Goal: Information Seeking & Learning: Find contact information

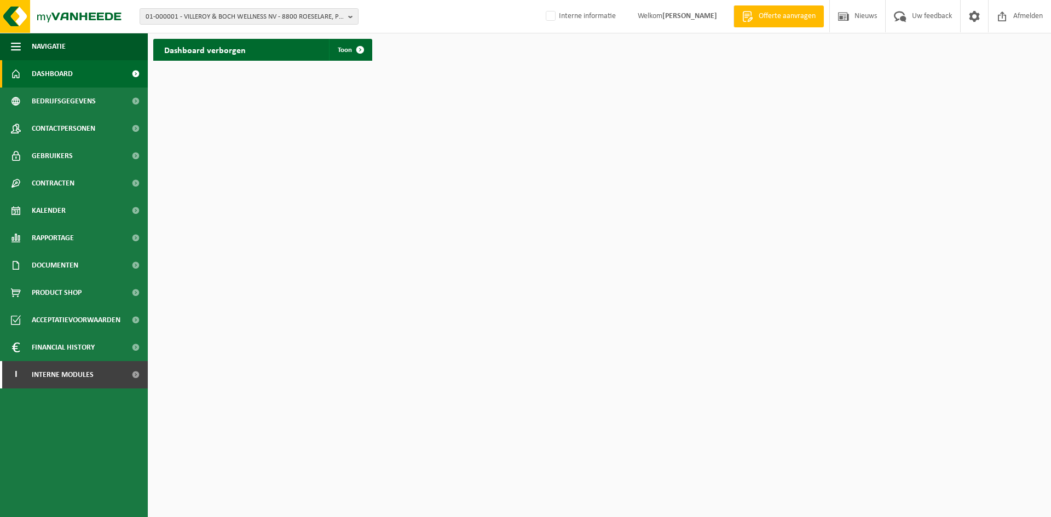
click at [327, 317] on html "01-000001 - VILLEROY & BOCH WELLNESS NV - 8800 ROESELARE, POPULIERSTRAAT 1 01-0…" at bounding box center [525, 258] width 1051 height 517
click at [274, 12] on span "01-000001 - VILLEROY & BOCH WELLNESS NV - 8800 ROESELARE, POPULIERSTRAAT 1" at bounding box center [245, 17] width 198 height 16
paste input "01-900710"
type input "01-900710"
click at [242, 54] on strong "01-900710 - VERBAUWHEDE BV - 9041 OOSTAKKER, ANTWERPSESTEENWEG 871" at bounding box center [222, 50] width 153 height 8
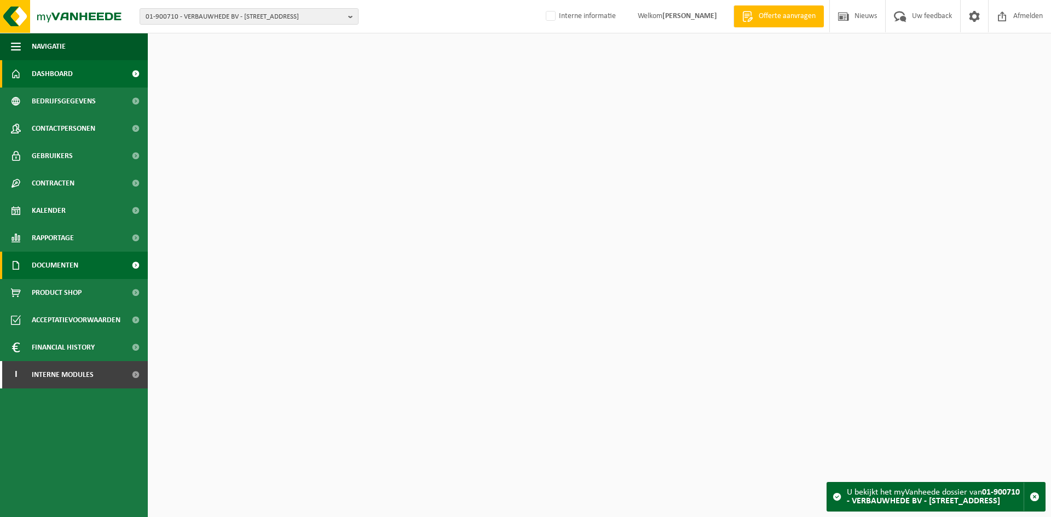
click at [71, 264] on span "Documenten" at bounding box center [55, 265] width 47 height 27
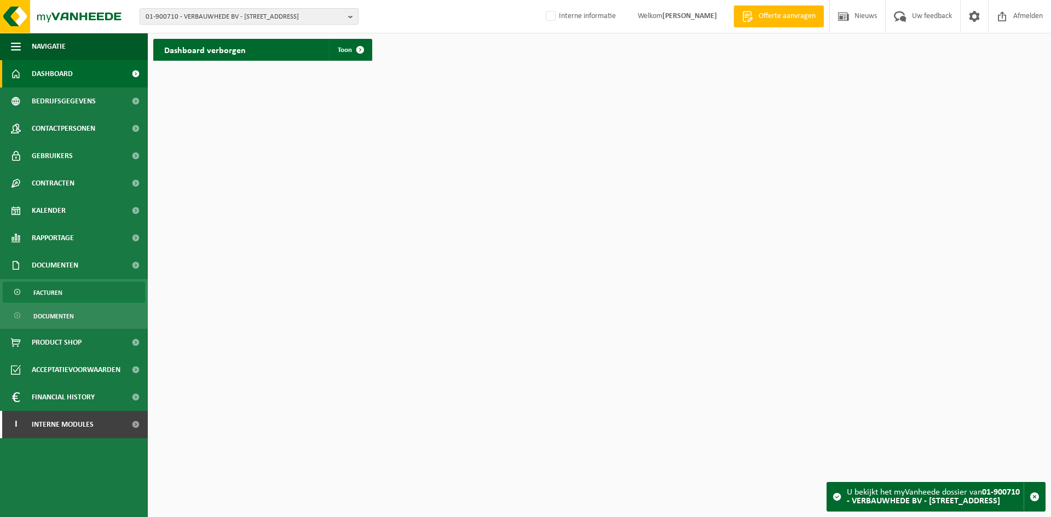
click at [73, 298] on link "Facturen" at bounding box center [74, 292] width 142 height 21
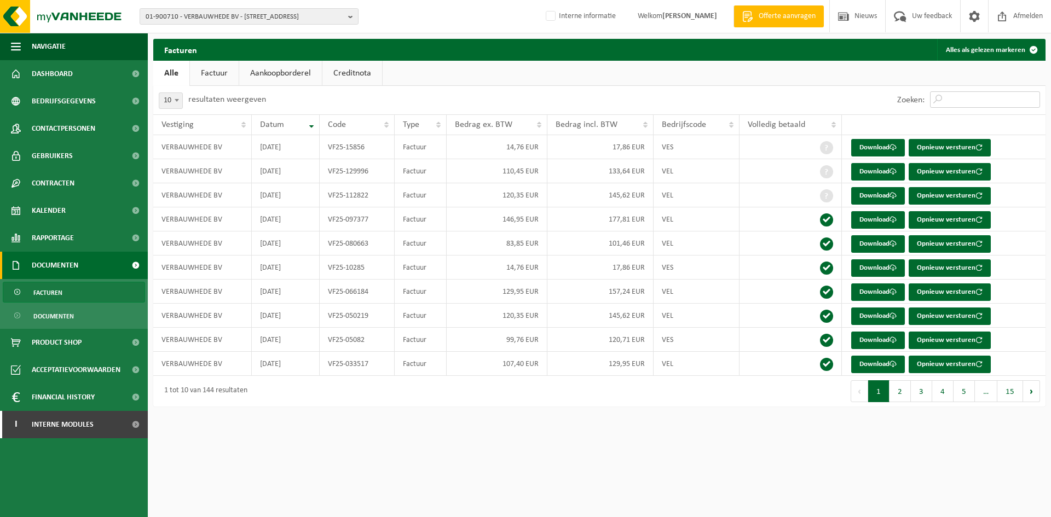
drag, startPoint x: 951, startPoint y: 100, endPoint x: 957, endPoint y: 103, distance: 6.9
click at [951, 100] on input "Zoeken:" at bounding box center [985, 99] width 110 height 16
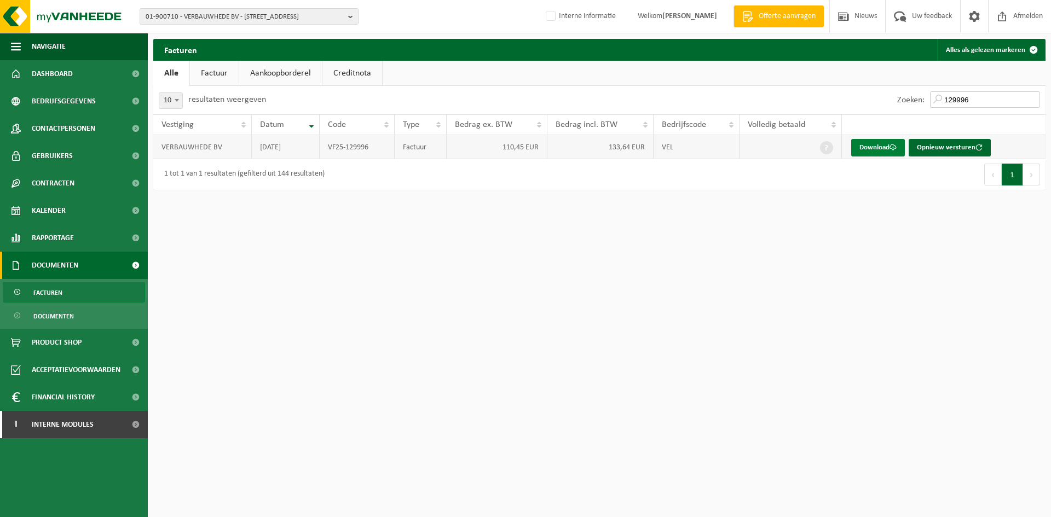
type input "129996"
click at [887, 148] on link "Download" at bounding box center [878, 148] width 54 height 18
click at [292, 18] on span "01-900710 - VERBAUWHEDE BV - 9041 OOSTAKKER, ANTWERPSESTEENWEG 871" at bounding box center [245, 17] width 198 height 16
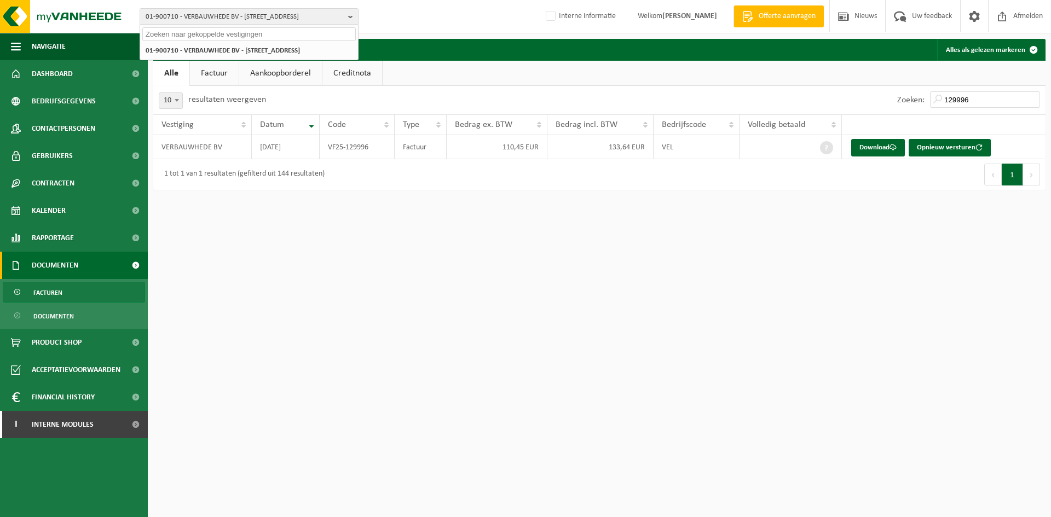
click at [291, 40] on input "text" at bounding box center [248, 34] width 213 height 14
click at [206, 30] on input "0841.676.918" at bounding box center [248, 34] width 213 height 14
type input "0841.676.918"
click at [216, 51] on strong "10-741792 - [PERSON_NAME] - 9570 [STREET_ADDRESS]" at bounding box center [229, 50] width 166 height 7
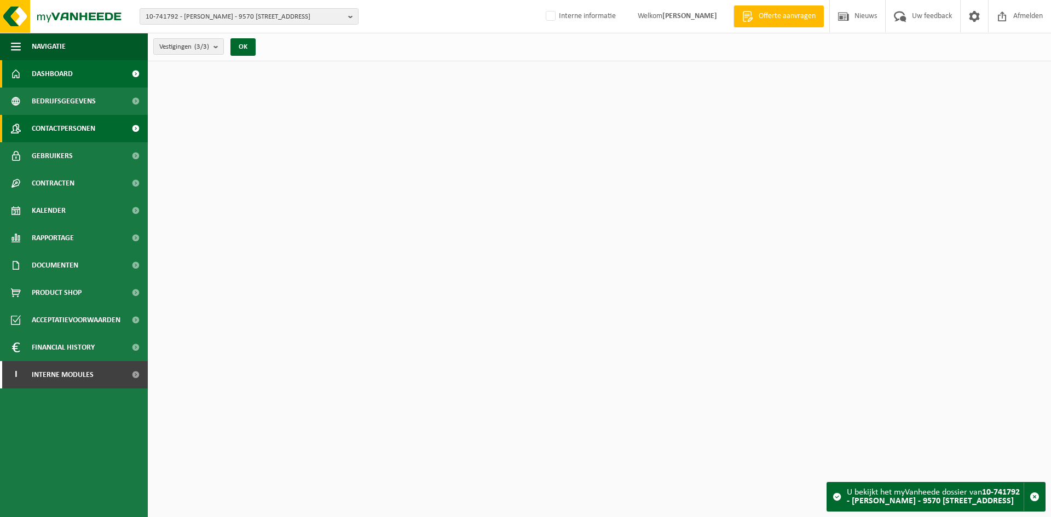
drag, startPoint x: 79, startPoint y: 124, endPoint x: 88, endPoint y: 127, distance: 9.2
click at [79, 124] on span "Contactpersonen" at bounding box center [63, 128] width 63 height 27
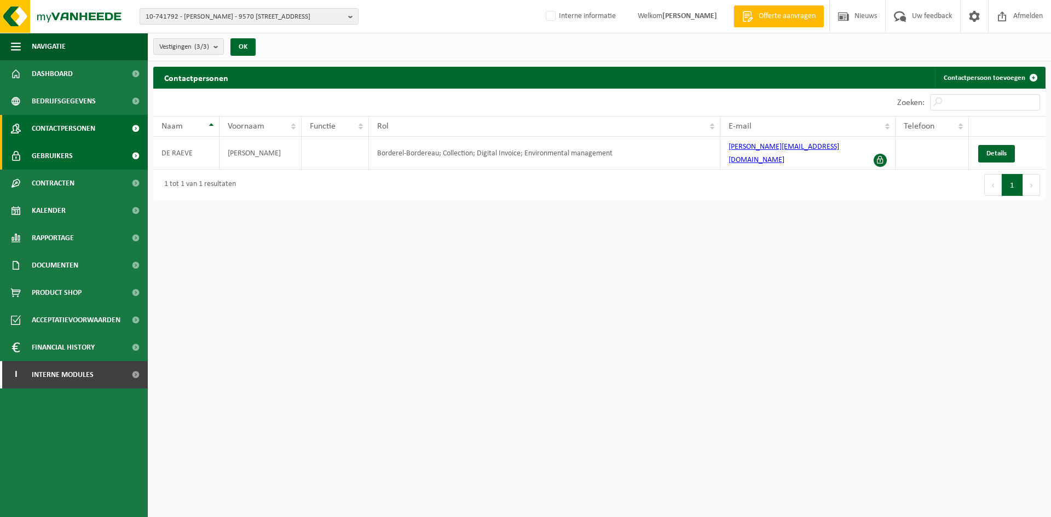
click at [53, 153] on span "Gebruikers" at bounding box center [52, 155] width 41 height 27
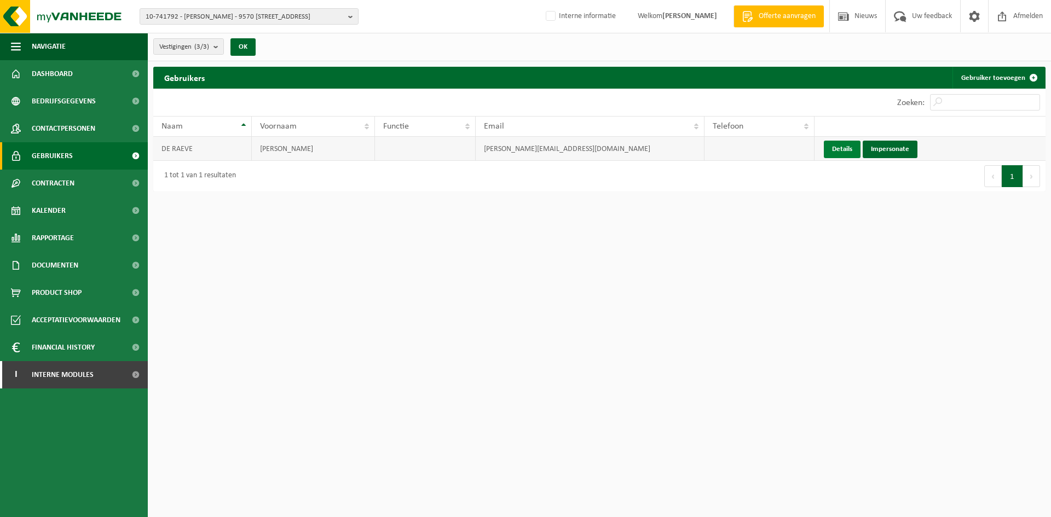
click at [836, 149] on link "Details" at bounding box center [842, 150] width 37 height 18
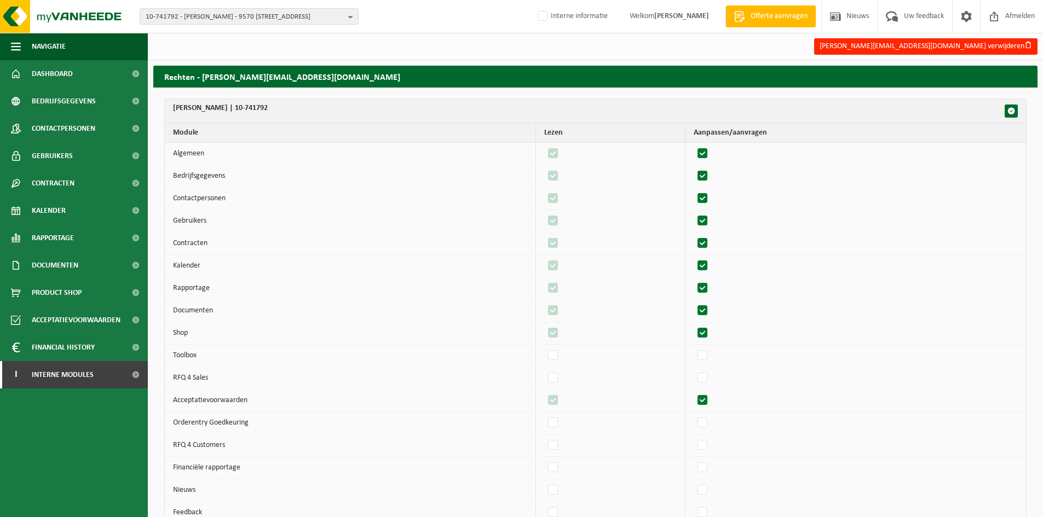
click at [709, 152] on label"] at bounding box center [702, 154] width 15 height 16
click at [693, 146] on input "checkbox" at bounding box center [693, 145] width 1 height 1
checkbox input "false"
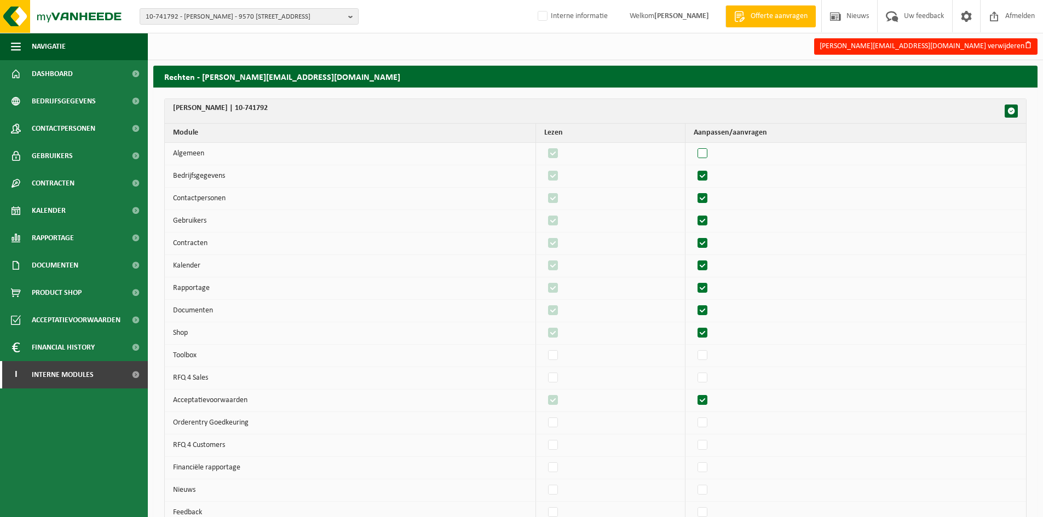
checkbox input "false"
click at [709, 152] on label"] at bounding box center [702, 154] width 15 height 16
click at [693, 146] on input "checkbox" at bounding box center [693, 145] width 1 height 1
checkbox input "true"
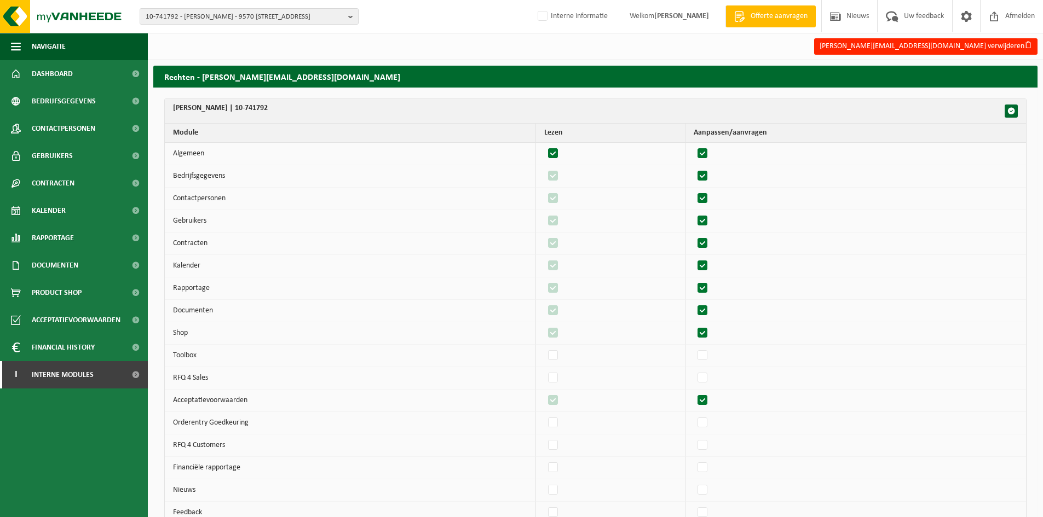
checkbox input "true"
click at [710, 173] on label"] at bounding box center [702, 176] width 15 height 16
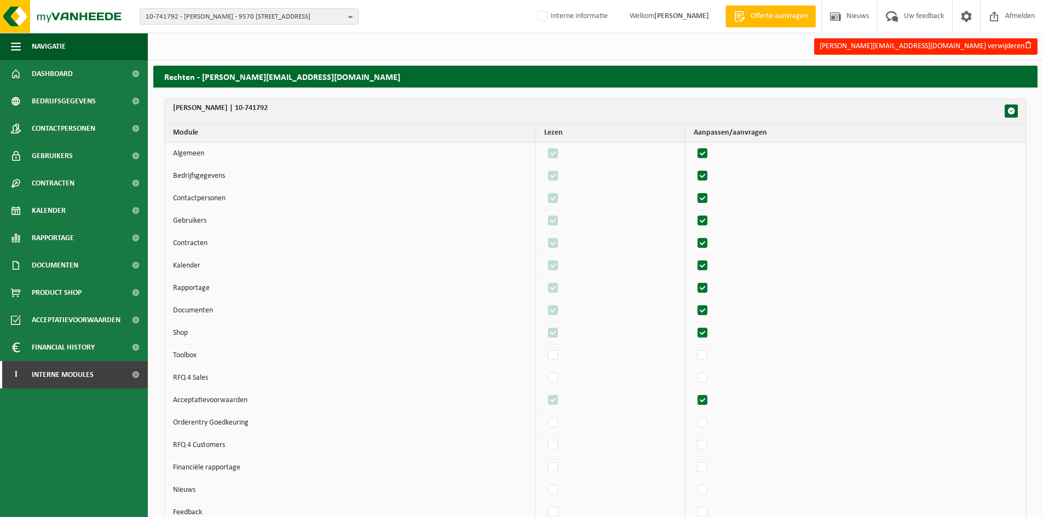
click at [693, 168] on input "checkbox" at bounding box center [693, 167] width 1 height 1
checkbox input "false"
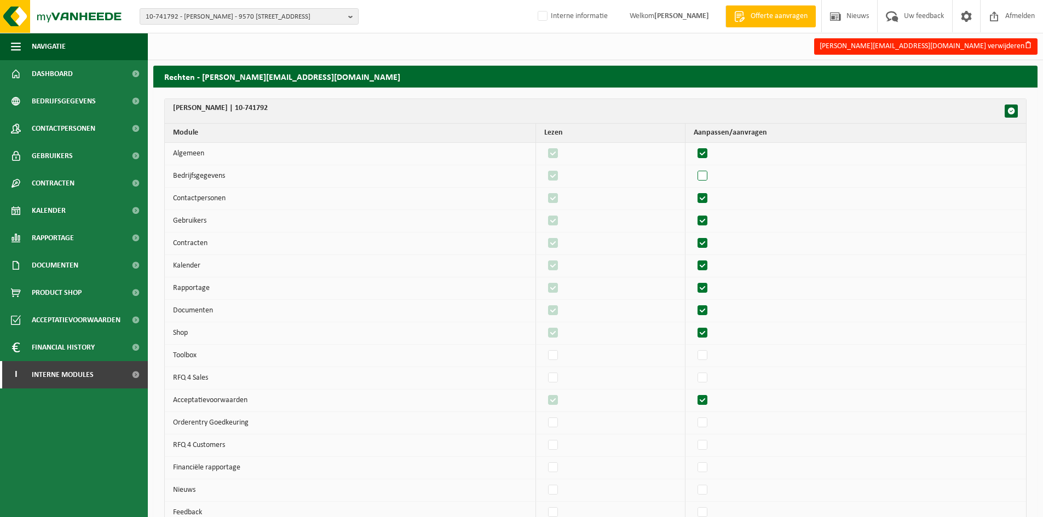
checkbox input "false"
click at [710, 173] on label"] at bounding box center [702, 176] width 15 height 16
click at [693, 168] on input "checkbox" at bounding box center [693, 167] width 1 height 1
checkbox input "true"
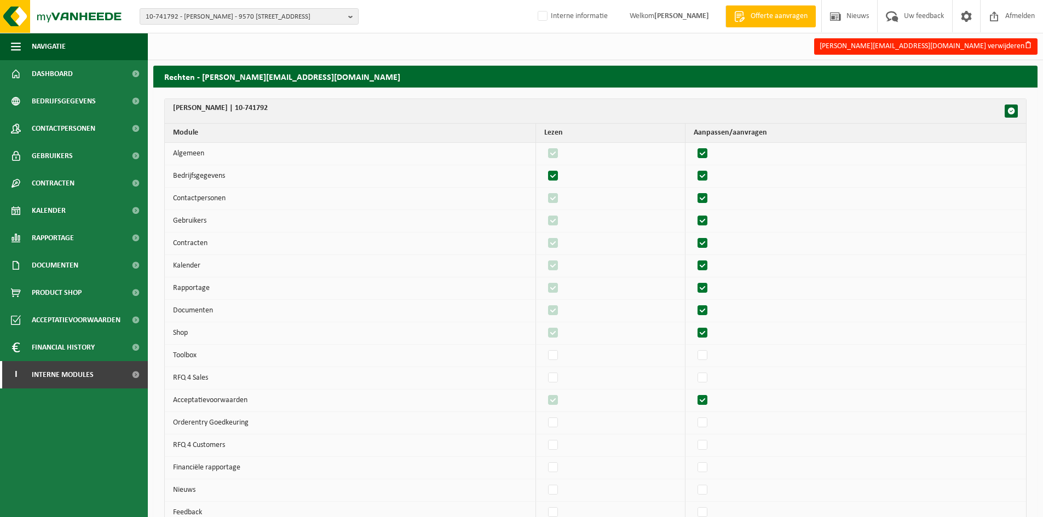
checkbox input "true"
click at [710, 198] on label"] at bounding box center [702, 198] width 15 height 16
click at [693, 190] on input "checkbox" at bounding box center [693, 190] width 1 height 1
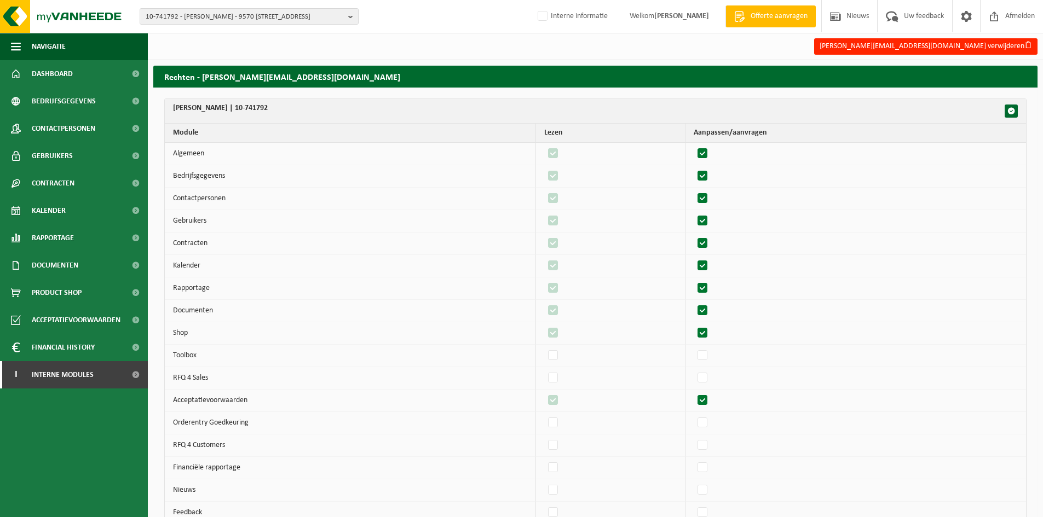
checkbox input "false"
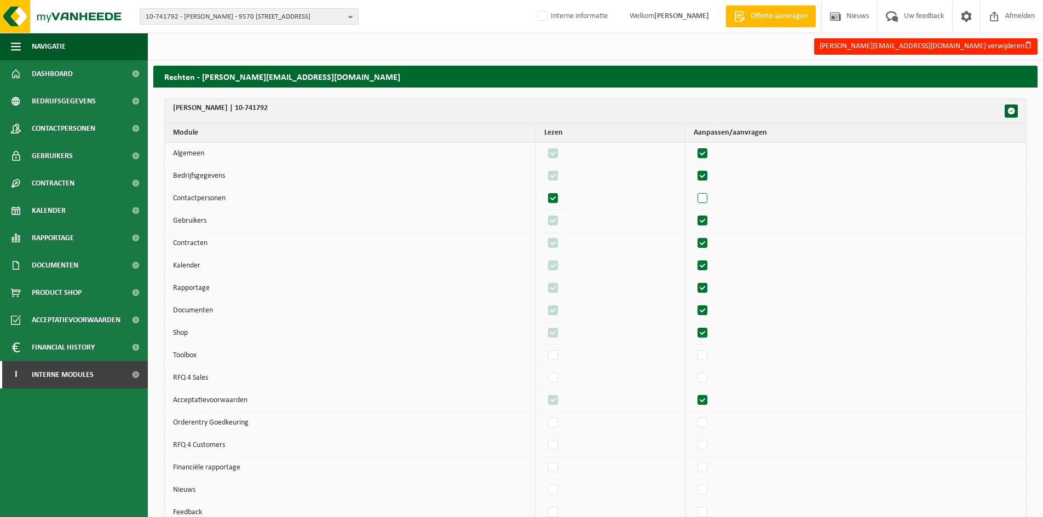
click at [710, 198] on label"] at bounding box center [702, 198] width 15 height 16
click at [693, 190] on input "checkbox" at bounding box center [693, 190] width 1 height 1
checkbox input "true"
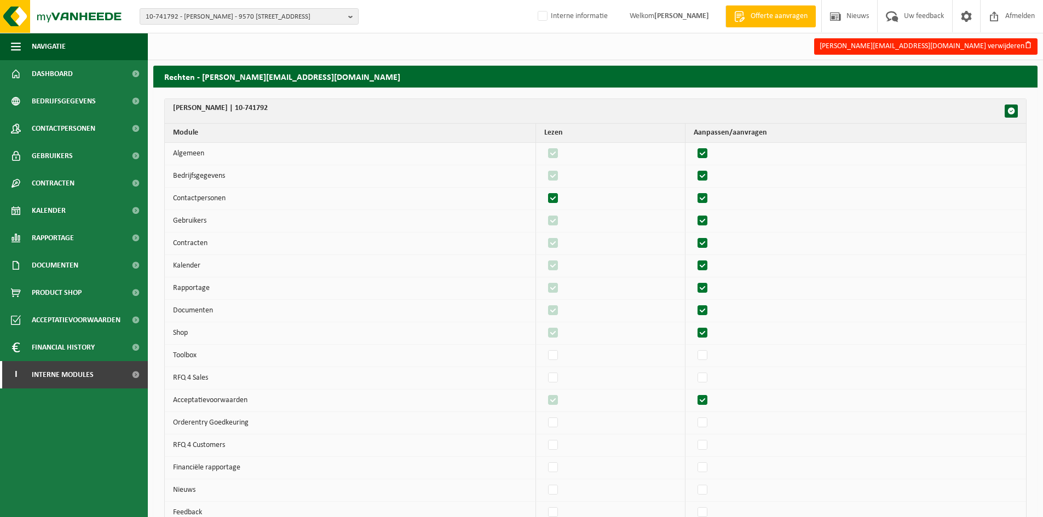
checkbox input "true"
click at [709, 223] on label"] at bounding box center [702, 221] width 15 height 16
click at [693, 213] on input "checkbox" at bounding box center [693, 212] width 1 height 1
checkbox input "false"
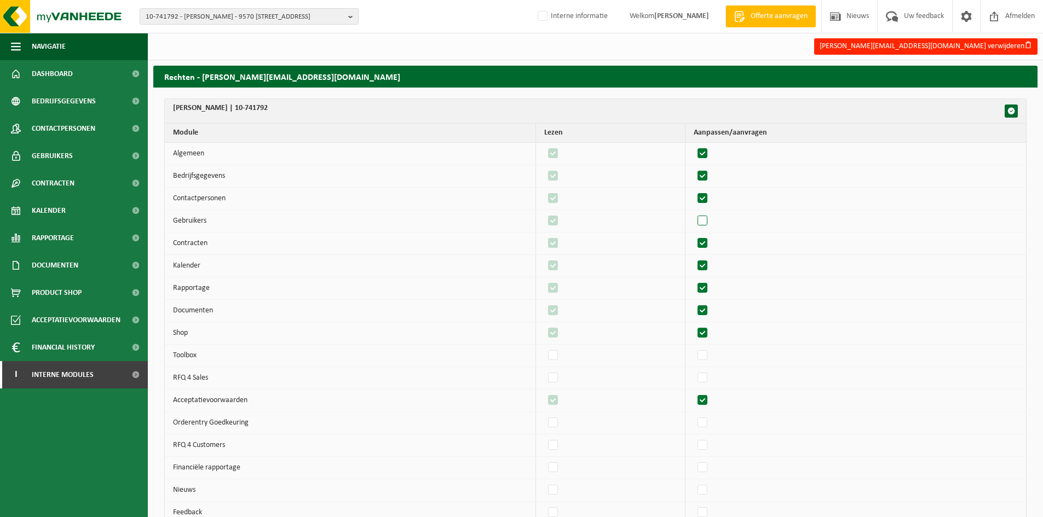
checkbox input "false"
click at [709, 223] on label"] at bounding box center [702, 221] width 15 height 16
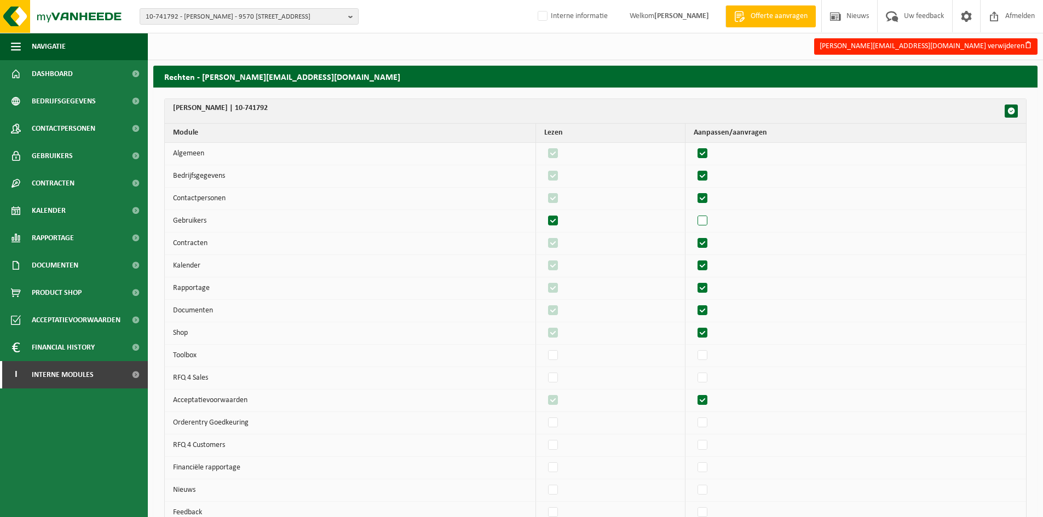
click at [693, 213] on input "checkbox" at bounding box center [693, 212] width 1 height 1
checkbox input "true"
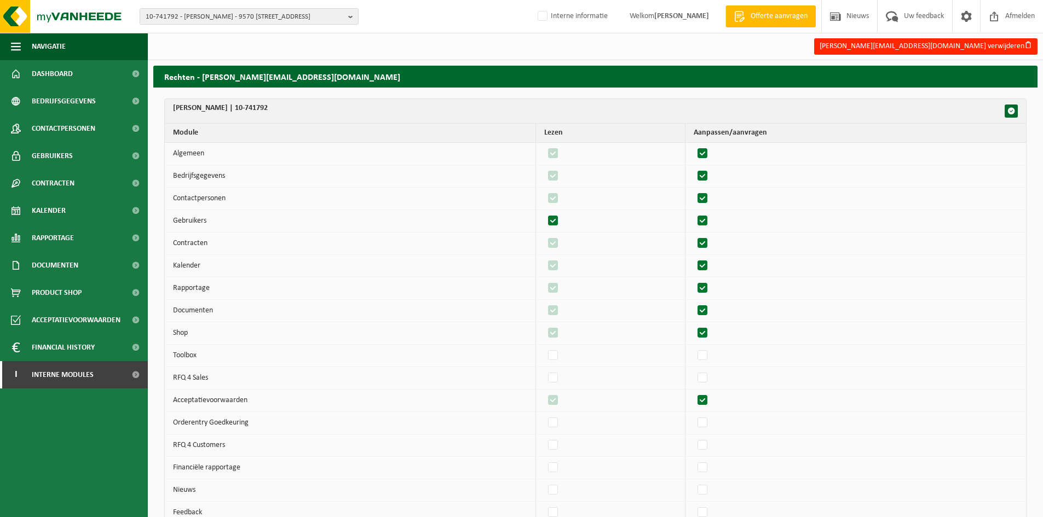
checkbox input "true"
click at [710, 241] on label"] at bounding box center [702, 243] width 15 height 16
click at [693, 235] on input "checkbox" at bounding box center [693, 235] width 1 height 1
checkbox input "false"
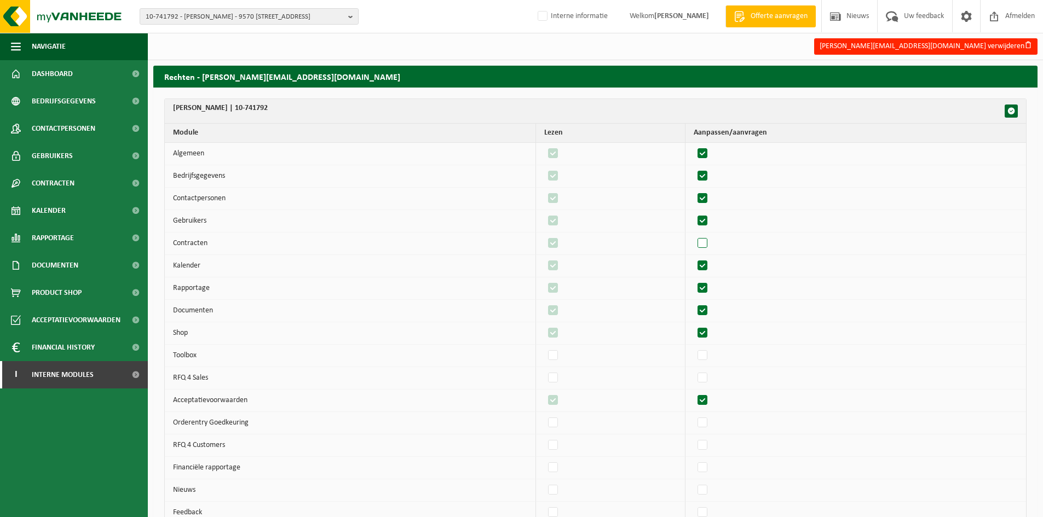
checkbox input "false"
click at [710, 241] on label"] at bounding box center [702, 243] width 15 height 16
click at [693, 235] on input "checkbox" at bounding box center [693, 235] width 1 height 1
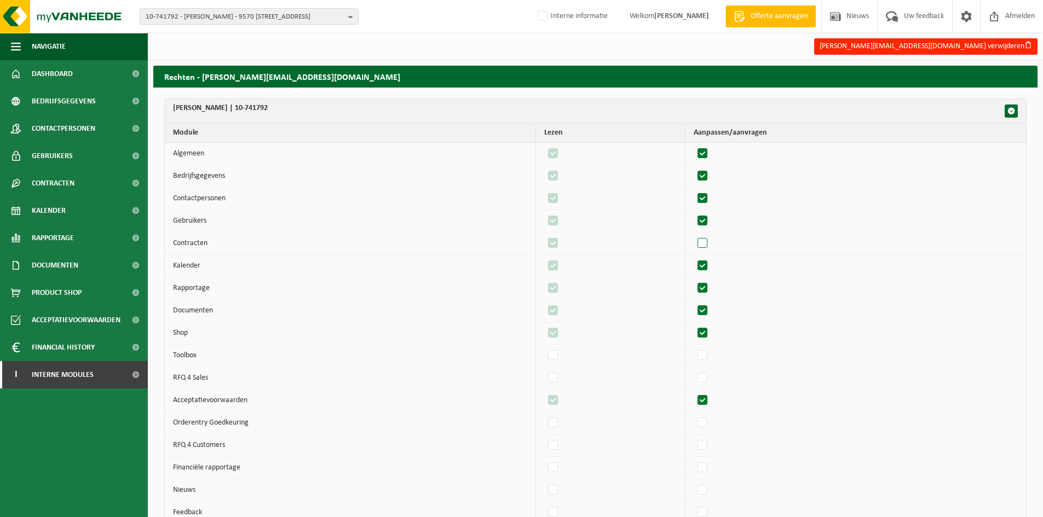
checkbox input "true"
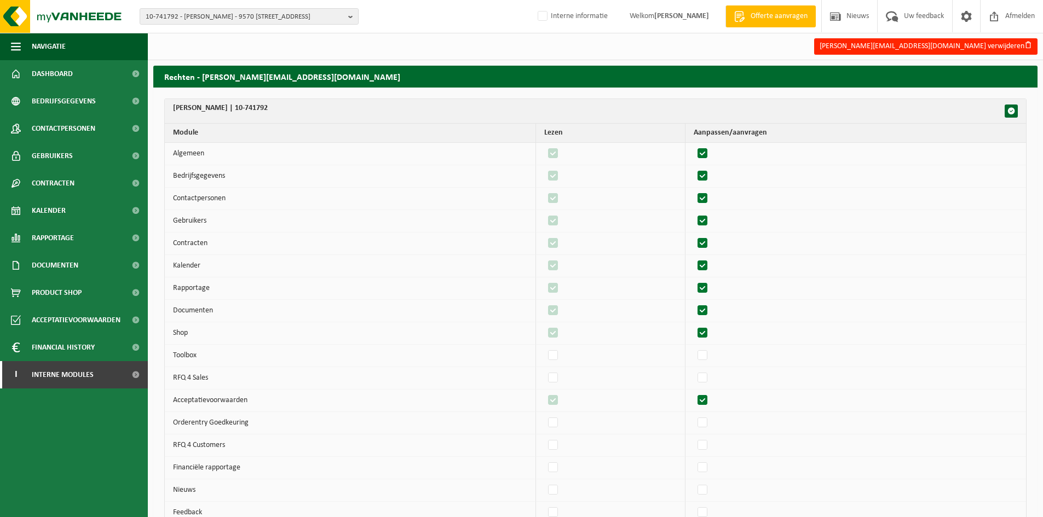
click at [710, 266] on label"] at bounding box center [702, 266] width 15 height 16
click at [693, 258] on input "checkbox" at bounding box center [693, 257] width 1 height 1
checkbox input "false"
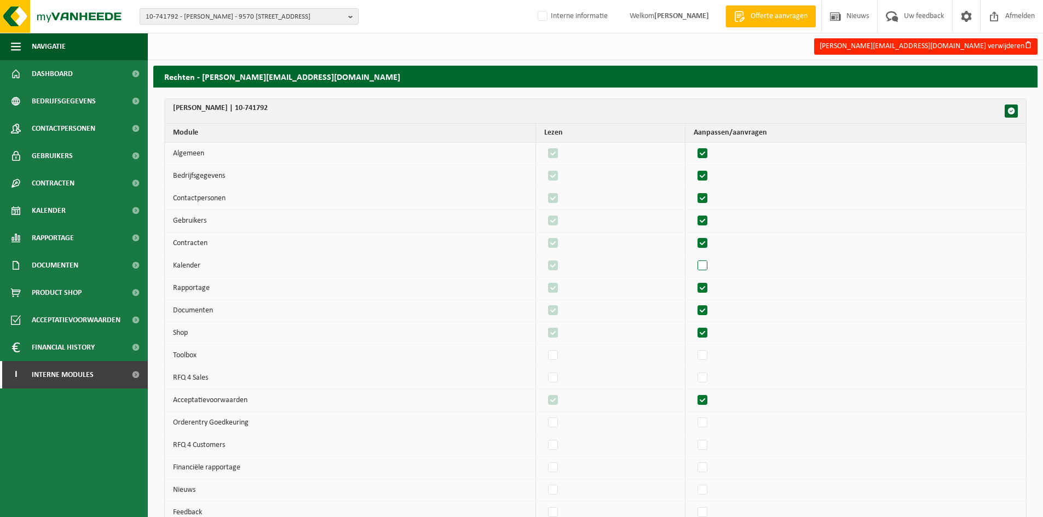
checkbox input "false"
click at [710, 266] on label"] at bounding box center [702, 266] width 15 height 16
click at [693, 258] on input "checkbox" at bounding box center [693, 257] width 1 height 1
checkbox input "true"
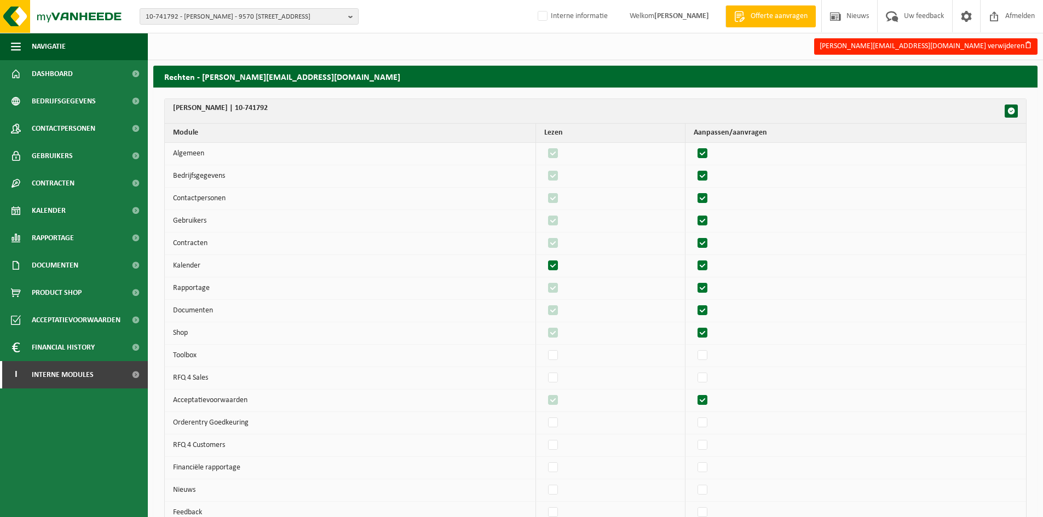
checkbox input "true"
click at [709, 284] on label"] at bounding box center [702, 288] width 15 height 16
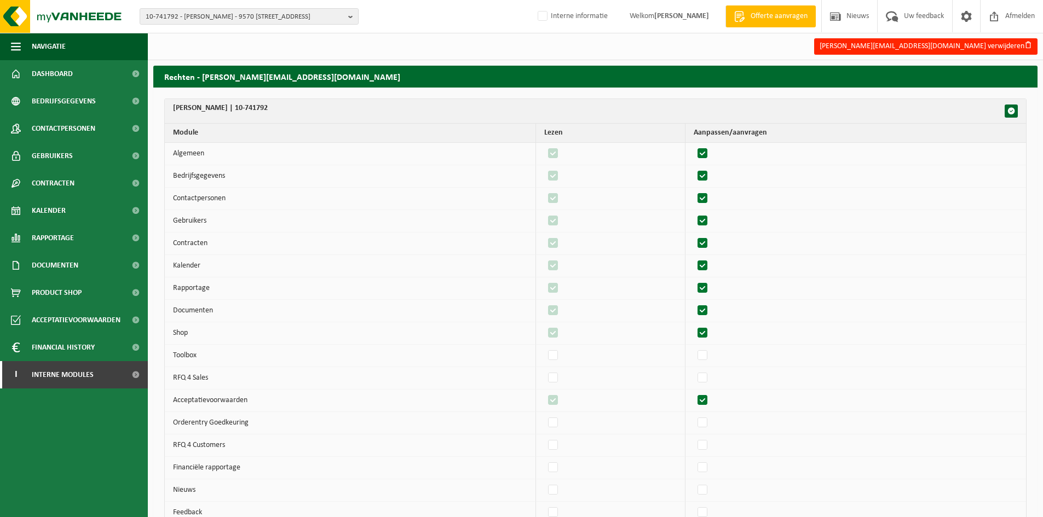
click at [693, 280] on input "checkbox" at bounding box center [693, 280] width 1 height 1
checkbox input "false"
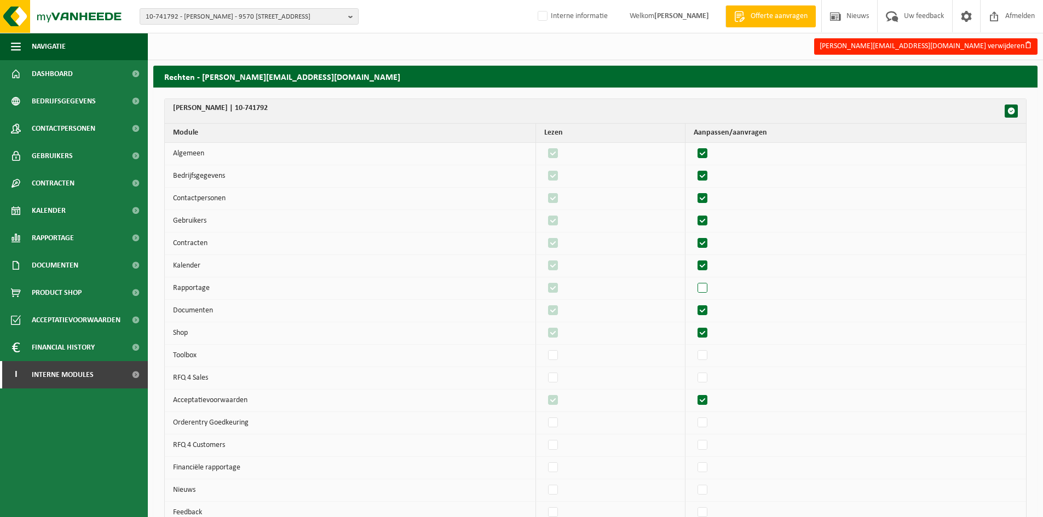
checkbox input "false"
click at [709, 284] on label"] at bounding box center [702, 288] width 15 height 16
click at [693, 280] on input "checkbox" at bounding box center [693, 280] width 1 height 1
checkbox input "true"
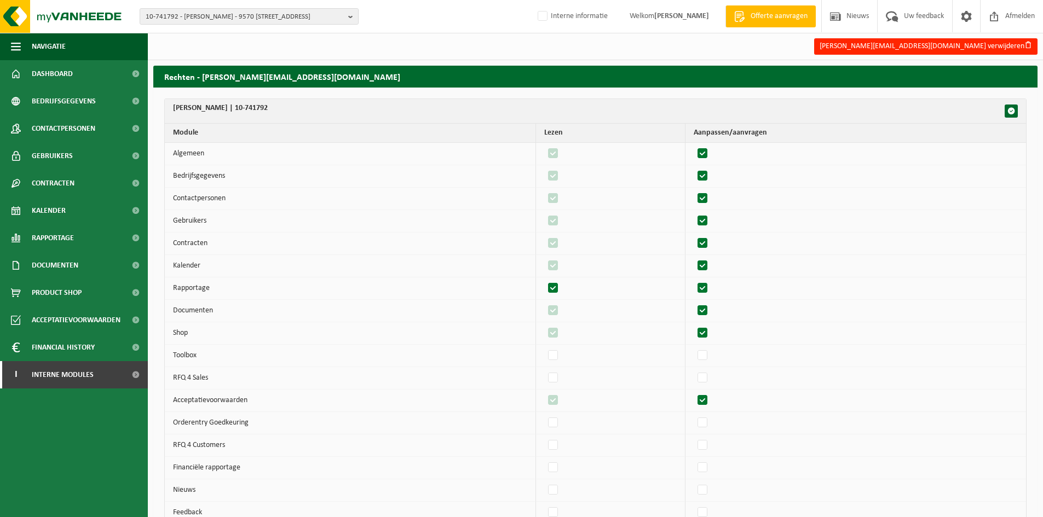
checkbox input "true"
click at [710, 314] on label"] at bounding box center [702, 311] width 15 height 16
click at [693, 303] on input "checkbox" at bounding box center [693, 302] width 1 height 1
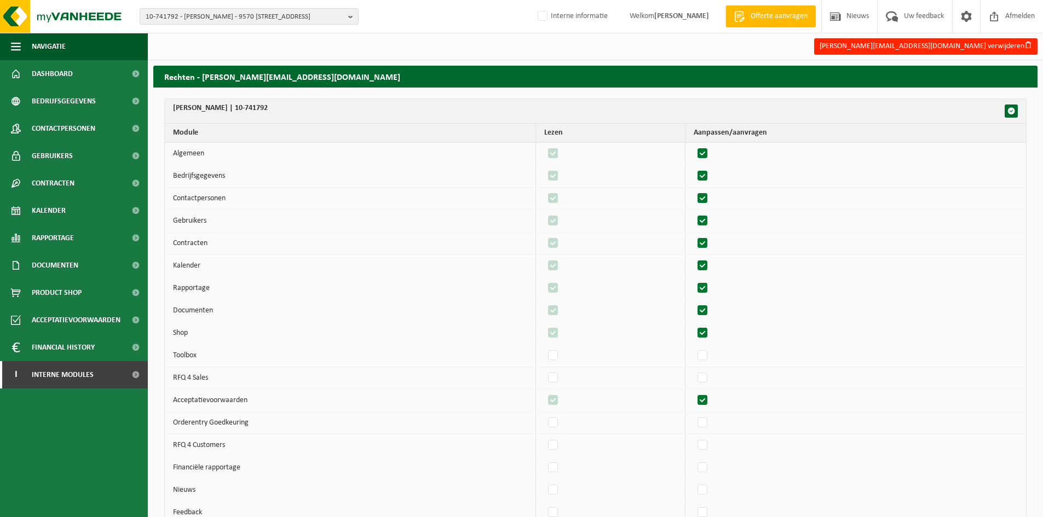
checkbox input "false"
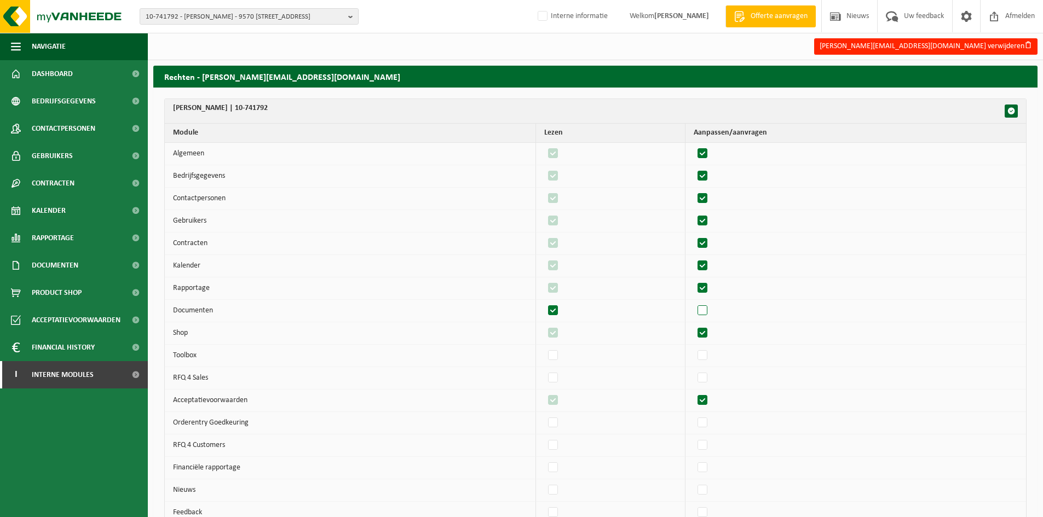
click at [710, 314] on label"] at bounding box center [702, 311] width 15 height 16
click at [693, 303] on input "checkbox" at bounding box center [693, 302] width 1 height 1
checkbox input "true"
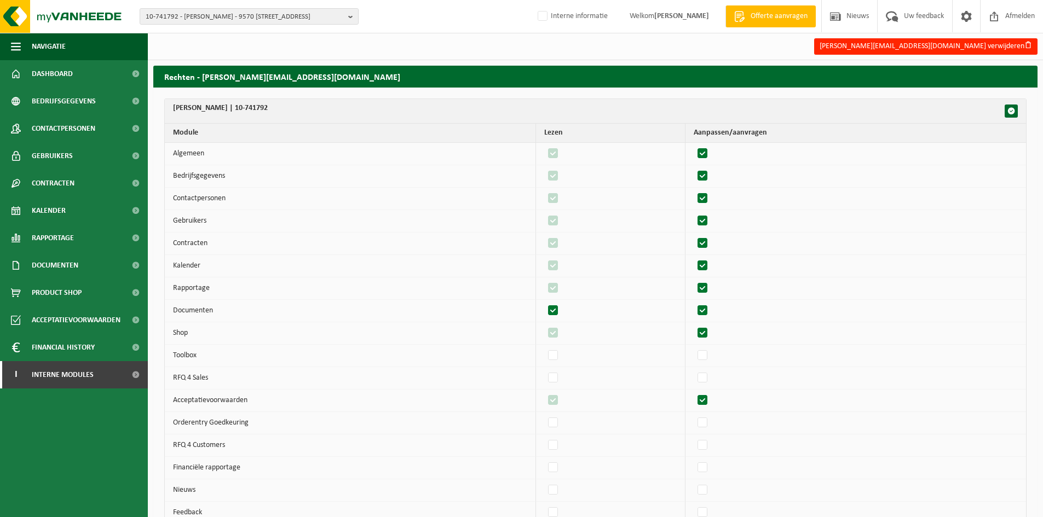
checkbox input "true"
click at [710, 333] on label"] at bounding box center [702, 333] width 15 height 16
click at [693, 325] on input "checkbox" at bounding box center [693, 325] width 1 height 1
checkbox input "false"
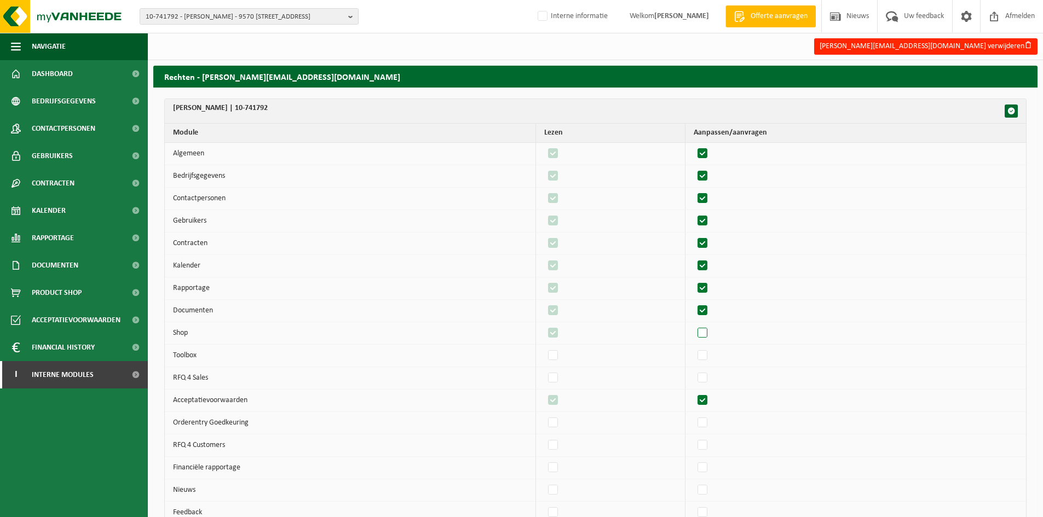
checkbox input "false"
drag, startPoint x: 712, startPoint y: 333, endPoint x: 726, endPoint y: 409, distance: 77.5
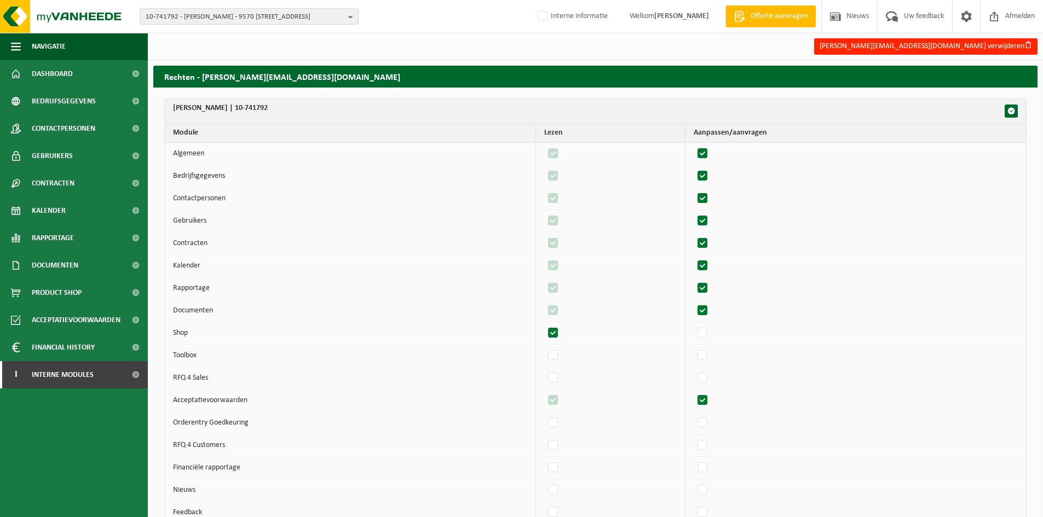
click at [710, 333] on label"] at bounding box center [702, 333] width 15 height 16
click at [693, 325] on input "checkbox" at bounding box center [693, 325] width 1 height 1
checkbox input "true"
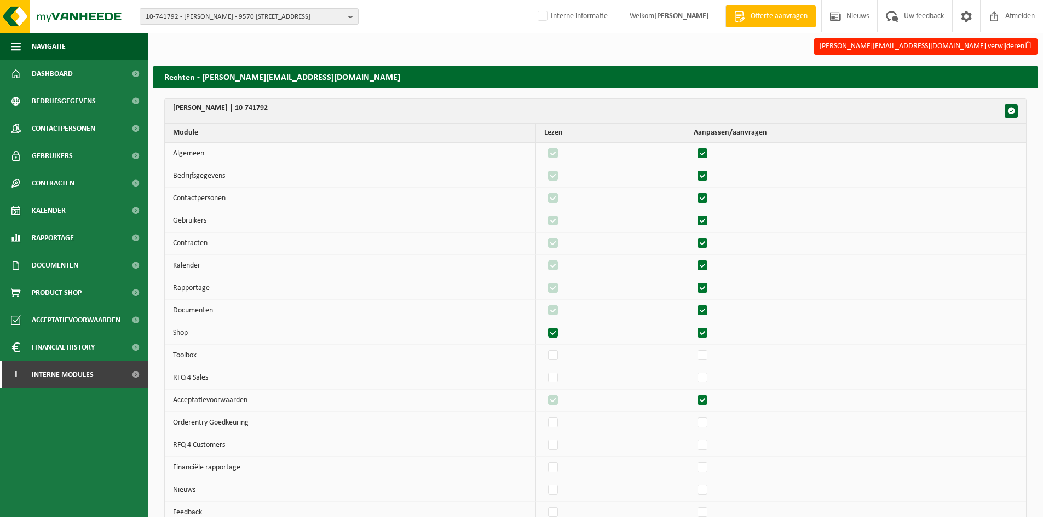
checkbox input "true"
click at [710, 397] on label"] at bounding box center [702, 400] width 15 height 16
click at [693, 392] on input "checkbox" at bounding box center [693, 392] width 1 height 1
checkbox input "false"
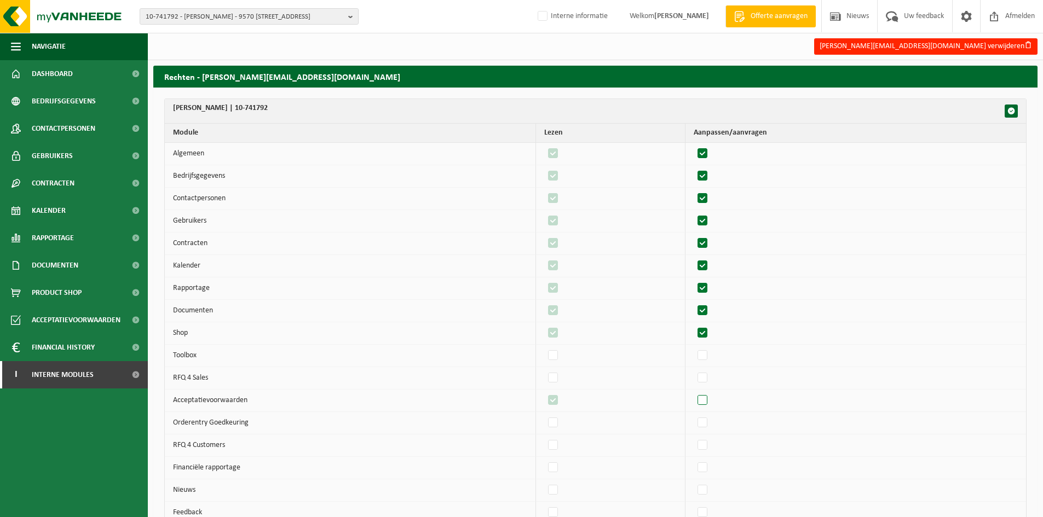
checkbox input "false"
click at [710, 397] on label"] at bounding box center [702, 400] width 15 height 16
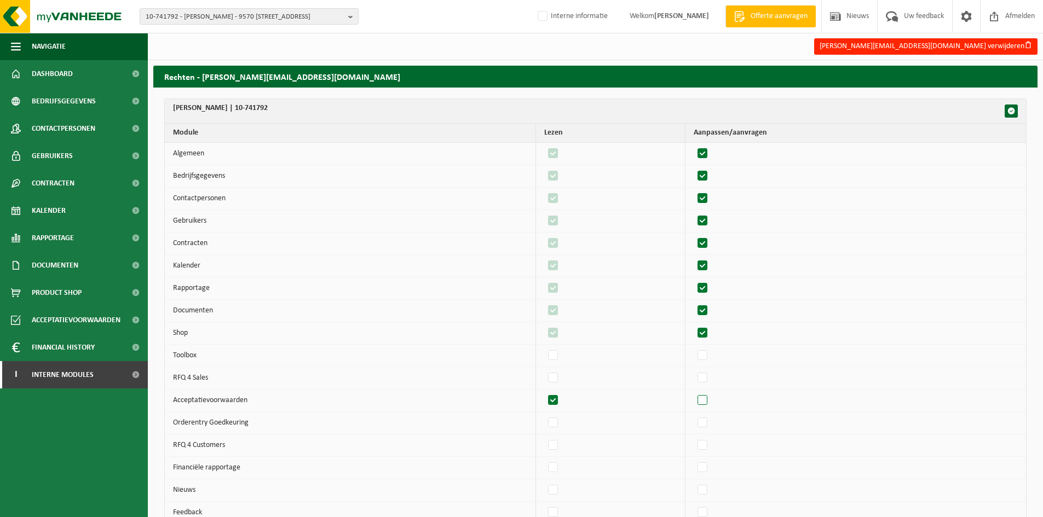
click at [693, 392] on input "checkbox" at bounding box center [693, 392] width 1 height 1
checkbox input "true"
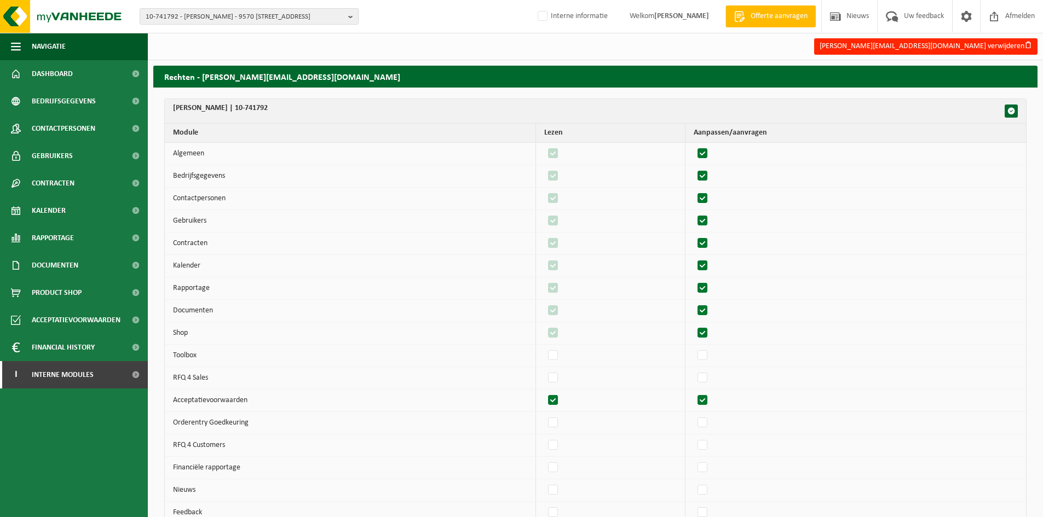
checkbox input "true"
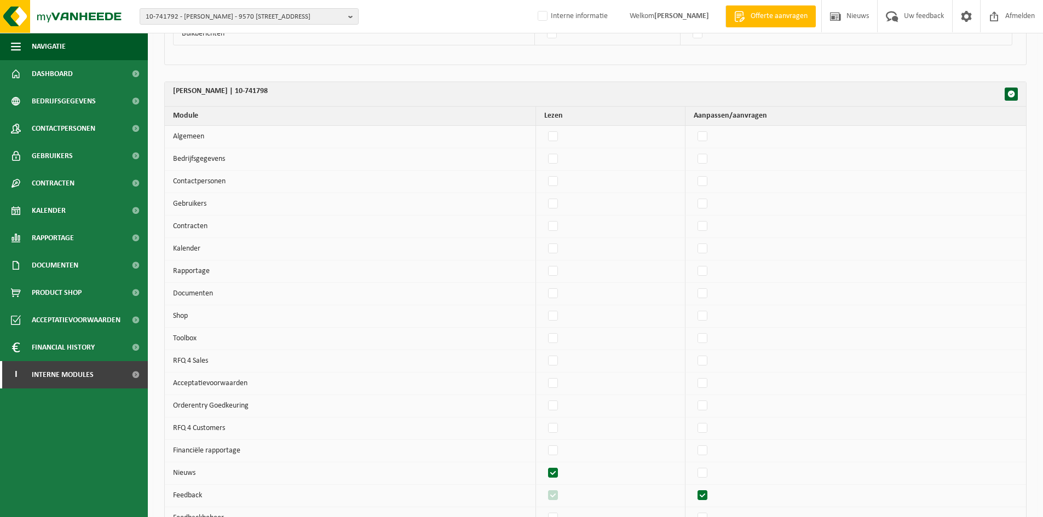
scroll to position [1377, 0]
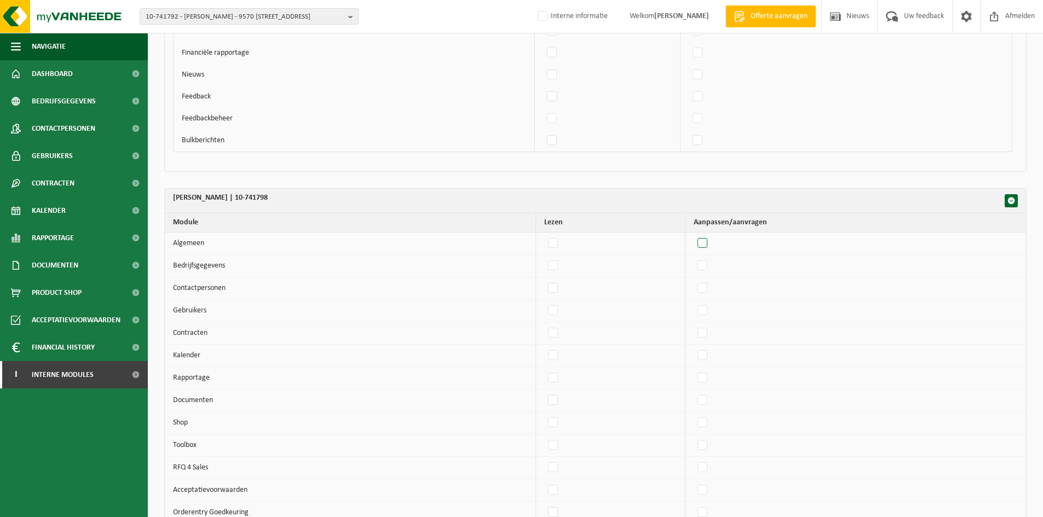
click at [705, 236] on label"] at bounding box center [702, 243] width 15 height 16
click at [693, 235] on input "checkbox" at bounding box center [693, 235] width 1 height 1
checkbox input "true"
click at [709, 264] on label"] at bounding box center [702, 266] width 15 height 16
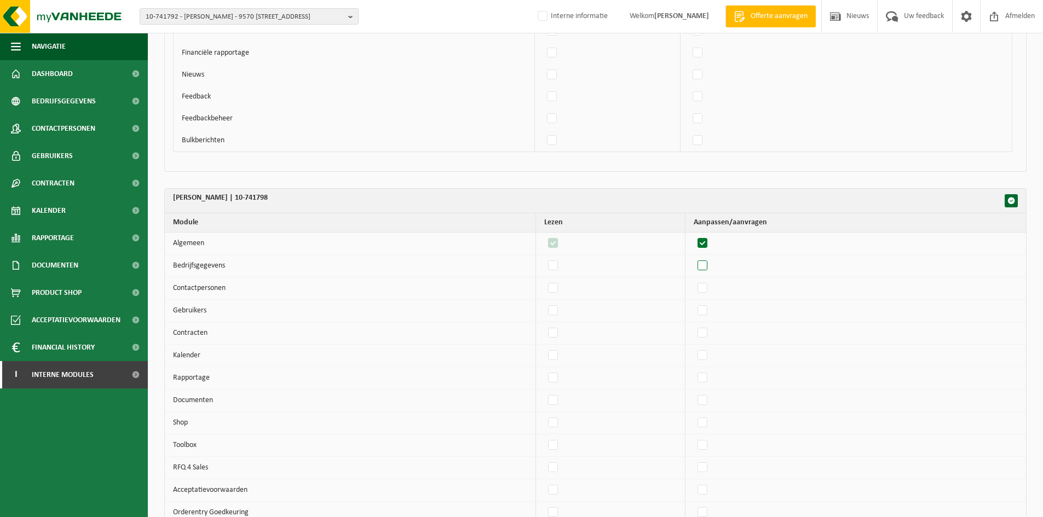
click at [693, 258] on input "checkbox" at bounding box center [693, 257] width 1 height 1
checkbox input "true"
click at [709, 282] on label"] at bounding box center [702, 288] width 15 height 16
click at [693, 280] on input "checkbox" at bounding box center [693, 280] width 1 height 1
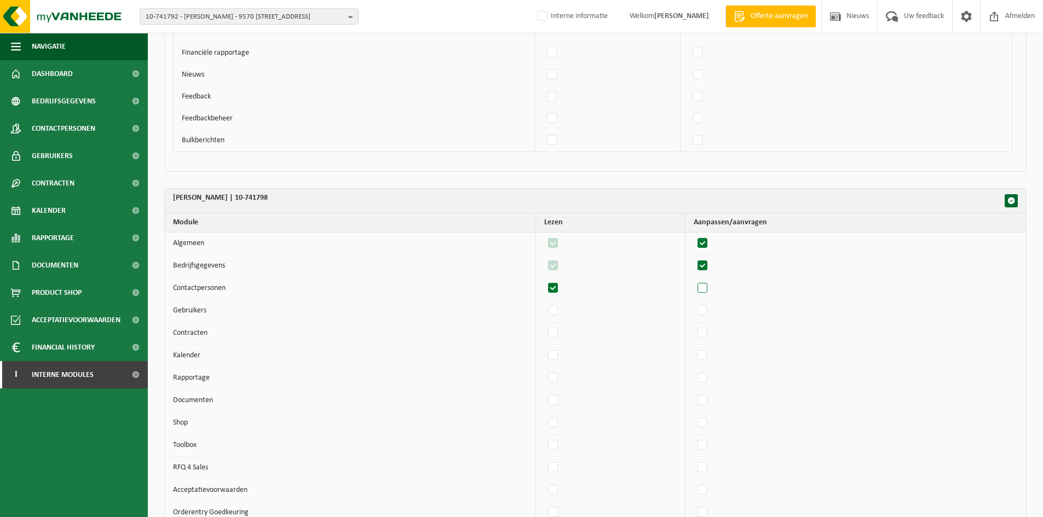
checkbox input "true"
click at [710, 299] on td at bounding box center [855, 289] width 340 height 22
click at [710, 310] on label"] at bounding box center [702, 311] width 15 height 16
click at [693, 303] on input "checkbox" at bounding box center [693, 302] width 1 height 1
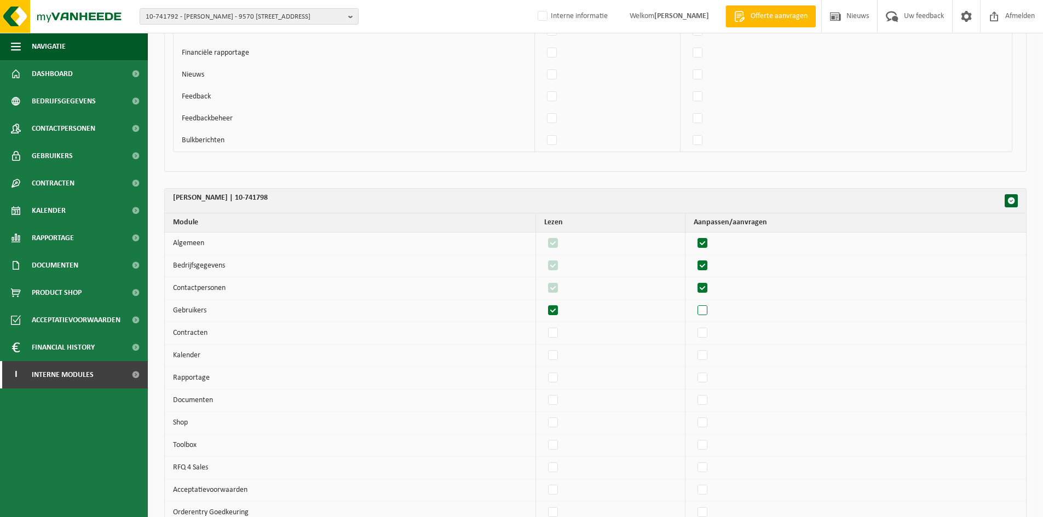
checkbox input "true"
click at [709, 326] on label"] at bounding box center [702, 333] width 15 height 16
click at [693, 325] on input "checkbox" at bounding box center [693, 325] width 1 height 1
checkbox input "true"
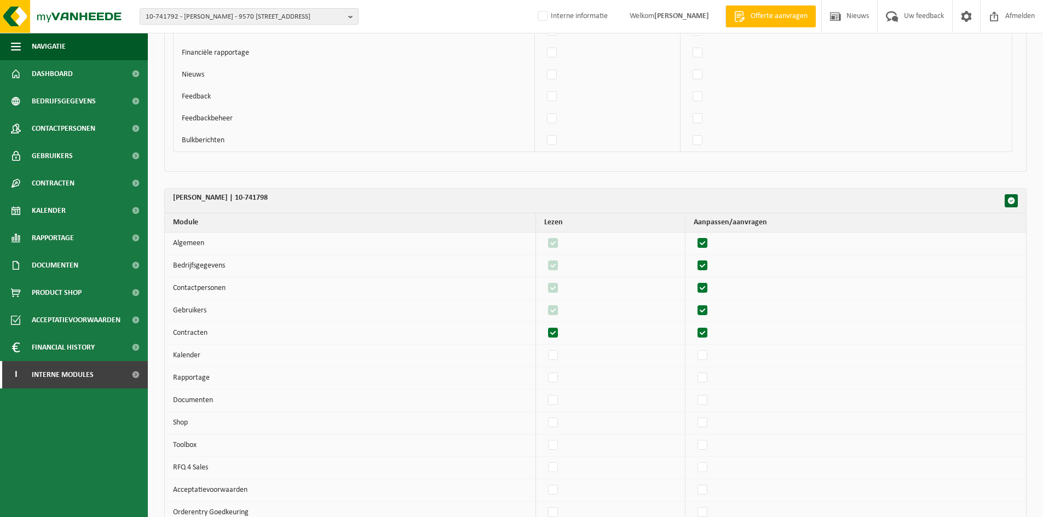
checkbox input "true"
click at [710, 351] on label"] at bounding box center [702, 356] width 15 height 16
click at [693, 348] on input "checkbox" at bounding box center [693, 347] width 1 height 1
checkbox input "true"
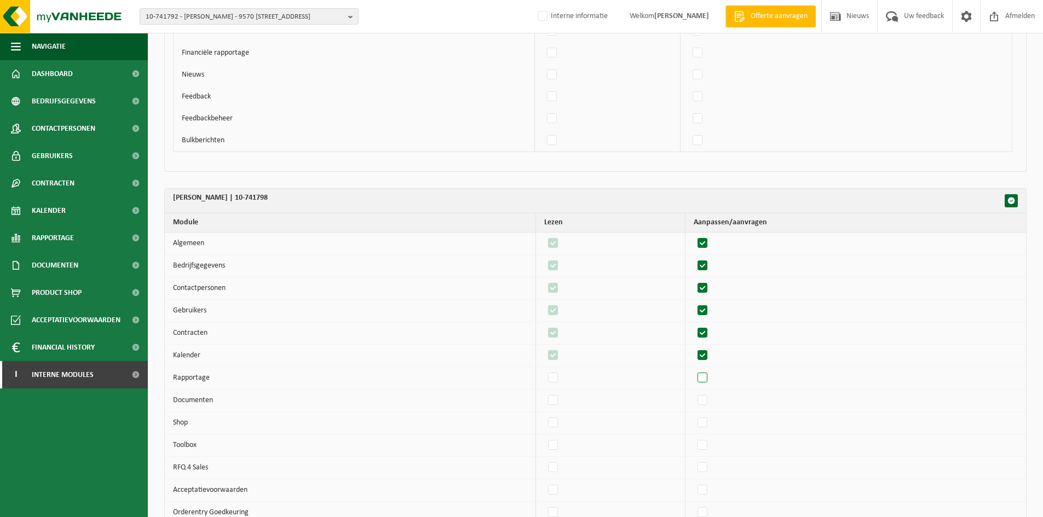
click at [709, 378] on label"] at bounding box center [702, 378] width 15 height 16
click at [693, 370] on input "checkbox" at bounding box center [693, 369] width 1 height 1
checkbox input "true"
click at [707, 399] on label"] at bounding box center [702, 400] width 15 height 16
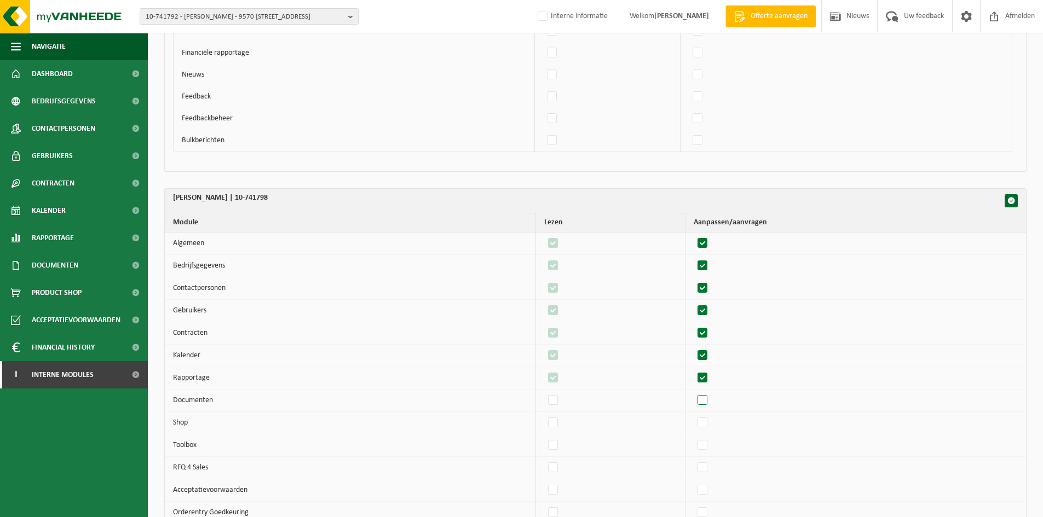
click at [693, 392] on input "checkbox" at bounding box center [693, 392] width 1 height 1
checkbox input "true"
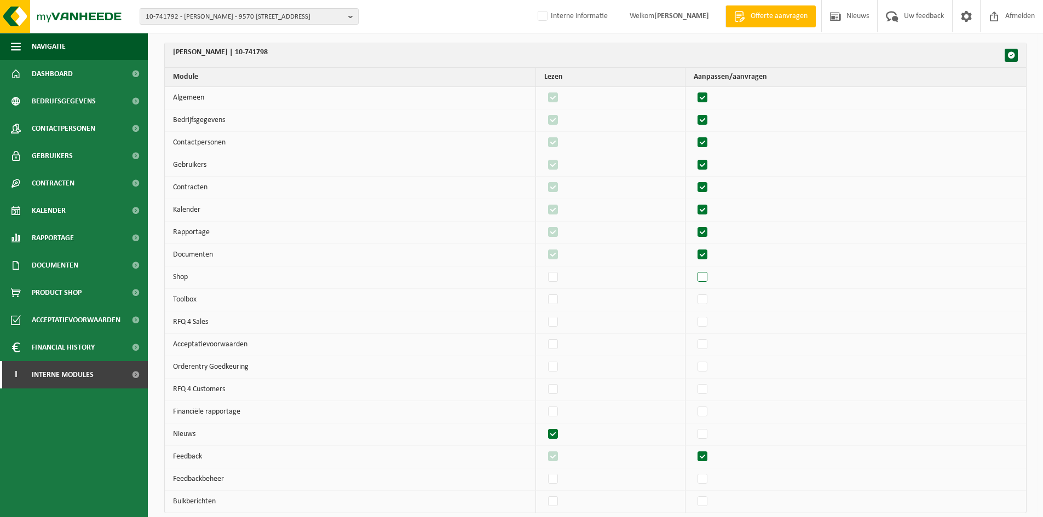
click at [709, 274] on label"] at bounding box center [702, 277] width 15 height 16
click at [693, 269] on input "checkbox" at bounding box center [693, 269] width 1 height 1
checkbox input "true"
click at [703, 353] on td at bounding box center [855, 345] width 340 height 22
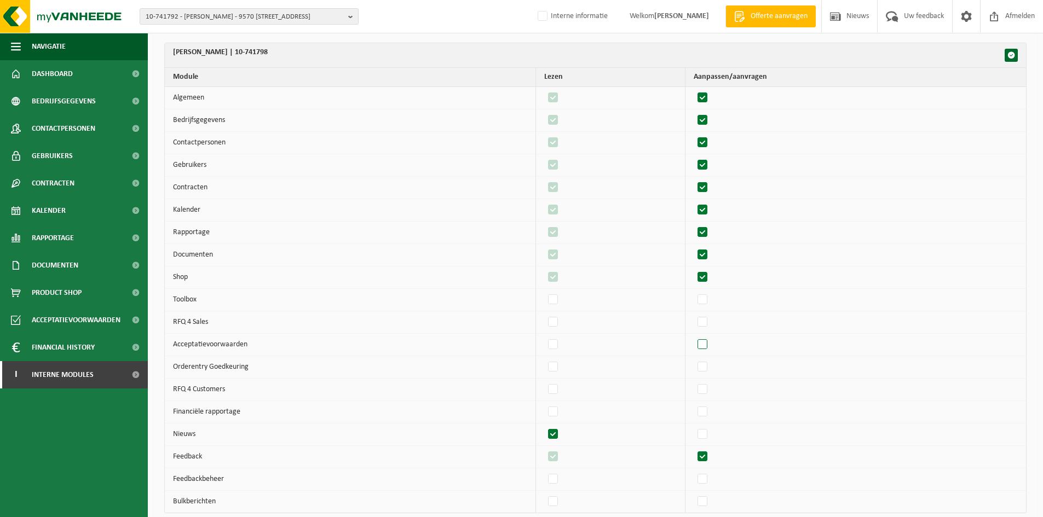
click at [705, 349] on label"] at bounding box center [702, 345] width 15 height 16
click at [693, 337] on input "checkbox" at bounding box center [693, 336] width 1 height 1
checkbox input "true"
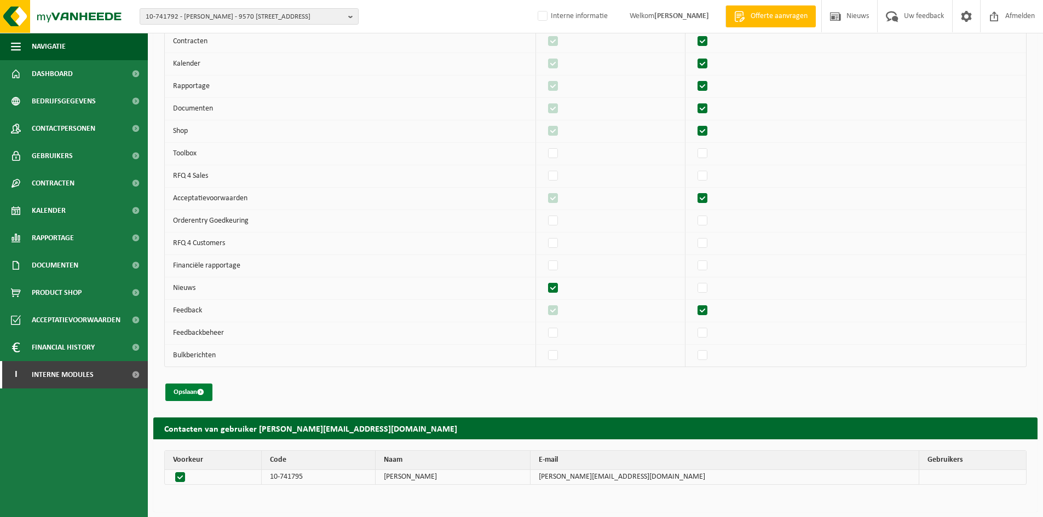
click at [186, 393] on button "Opslaan" at bounding box center [188, 393] width 47 height 18
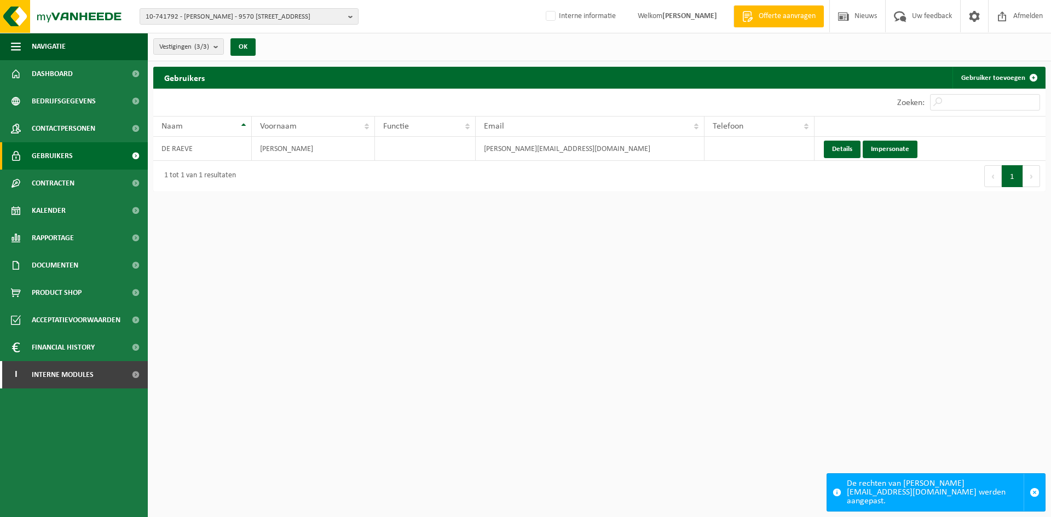
click at [848, 279] on html "10-741792 - DE RAEVE YANNICK - 9570 LIERDE, BRUGSTRAAT 3 10-741792 - DE RAEVE Y…" at bounding box center [525, 258] width 1051 height 517
click at [71, 125] on span "Contactpersonen" at bounding box center [63, 128] width 63 height 27
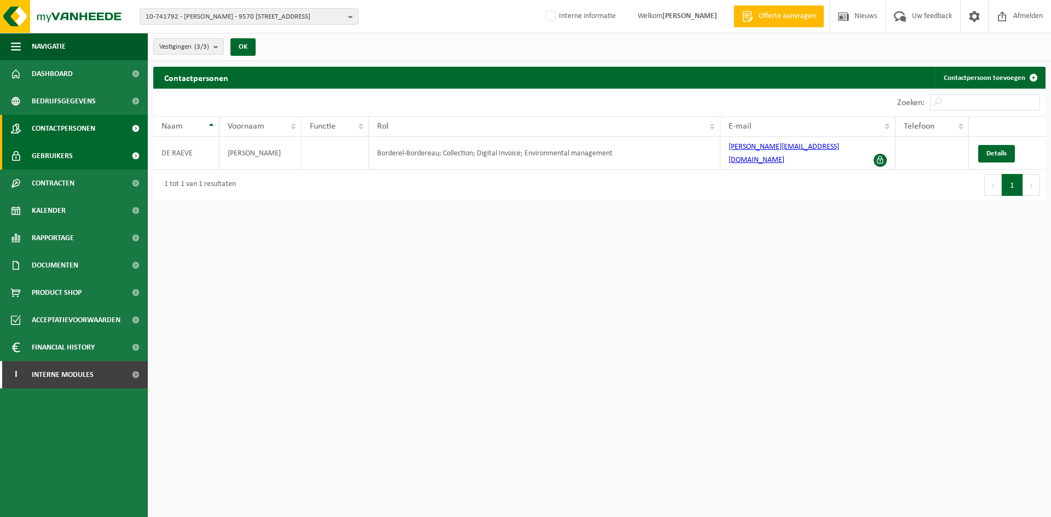
click at [55, 164] on span "Gebruikers" at bounding box center [52, 155] width 41 height 27
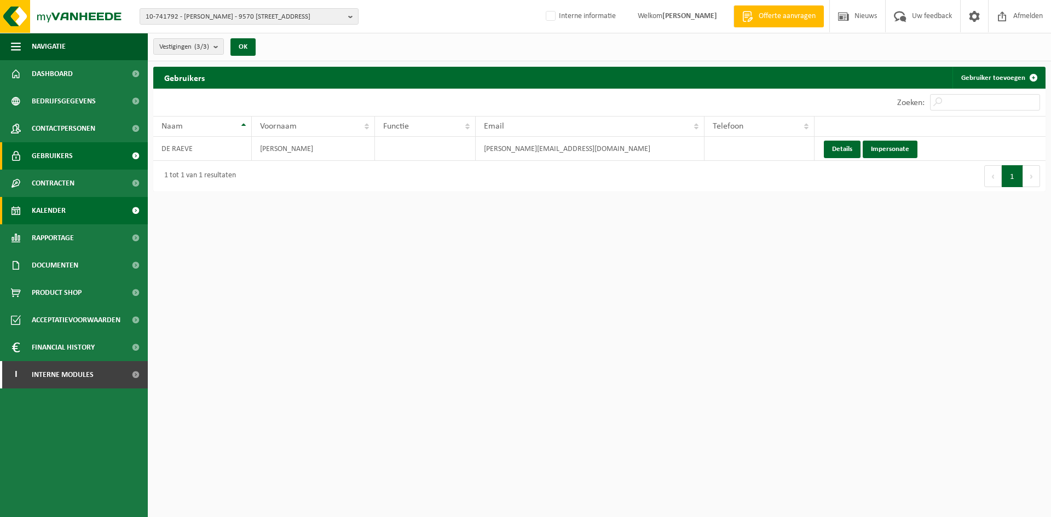
click at [53, 207] on span "Kalender" at bounding box center [49, 210] width 34 height 27
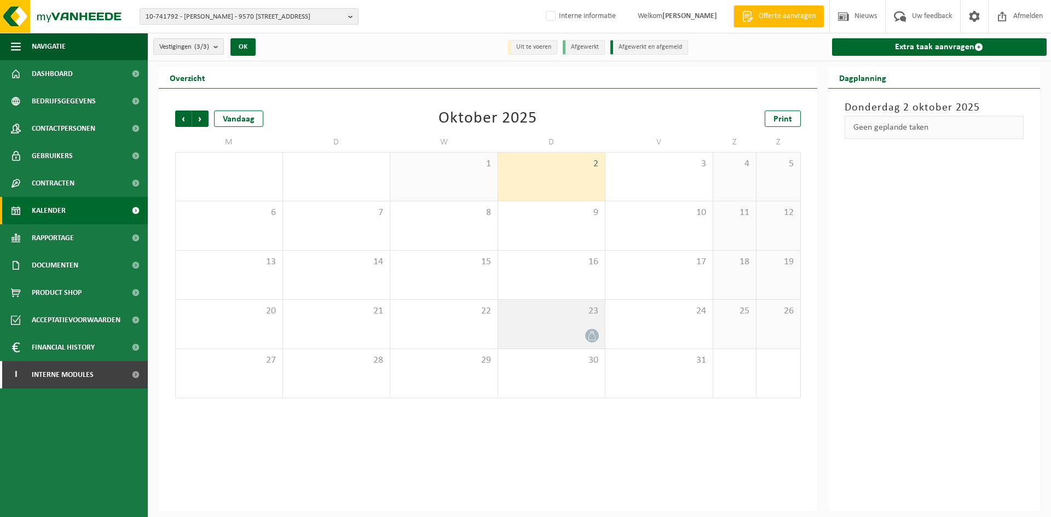
click at [568, 337] on div at bounding box center [552, 335] width 96 height 15
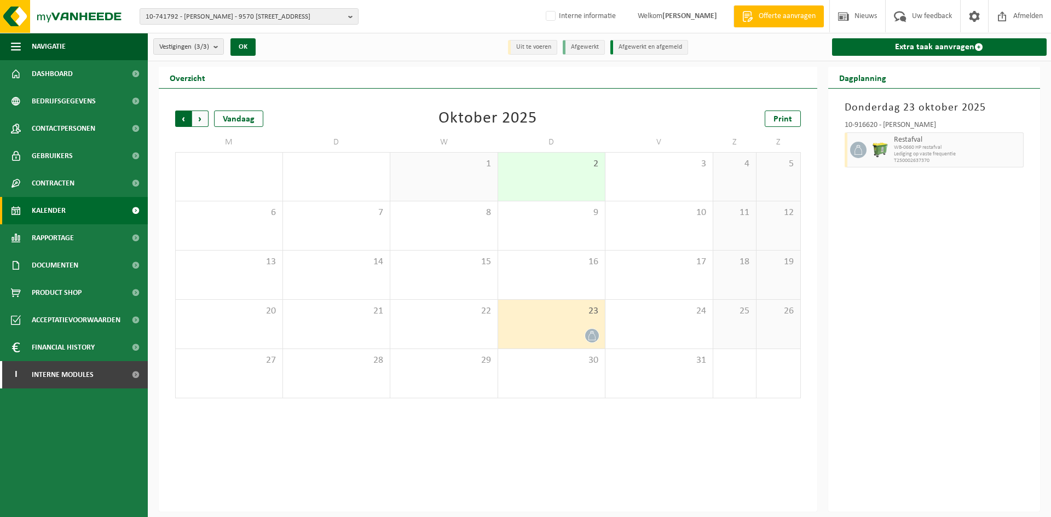
click at [197, 122] on span "Volgende" at bounding box center [200, 119] width 16 height 16
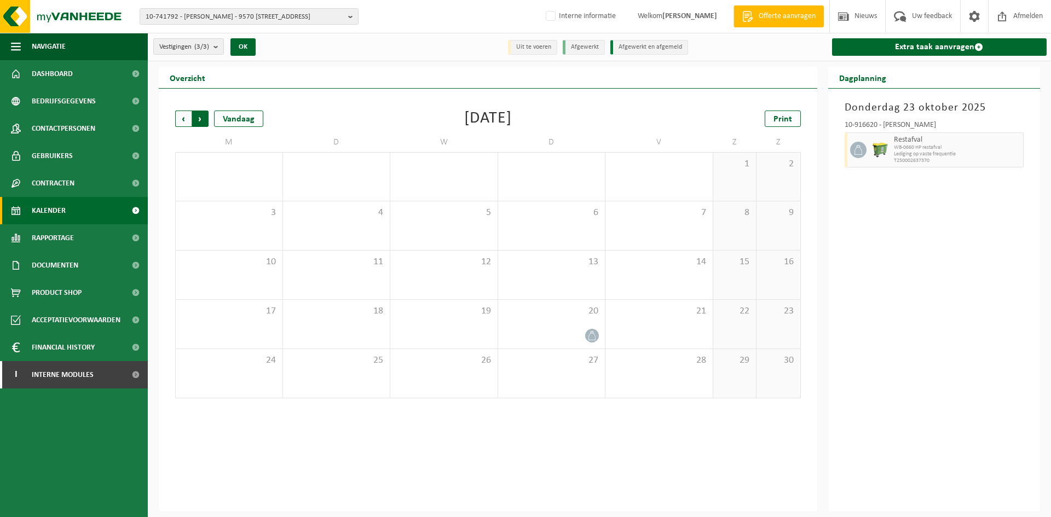
click at [182, 120] on span "Vorige" at bounding box center [183, 119] width 16 height 16
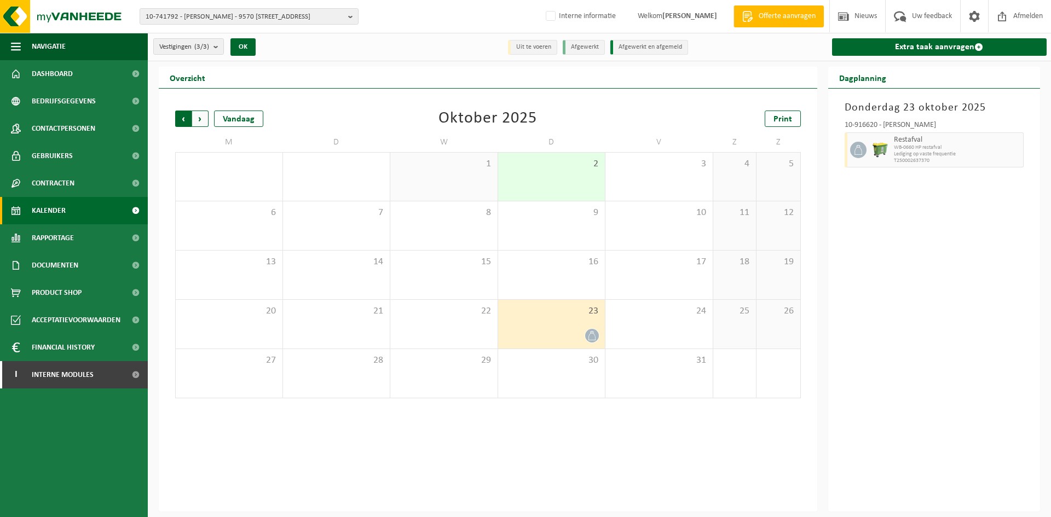
click at [198, 119] on span "Volgende" at bounding box center [200, 119] width 16 height 16
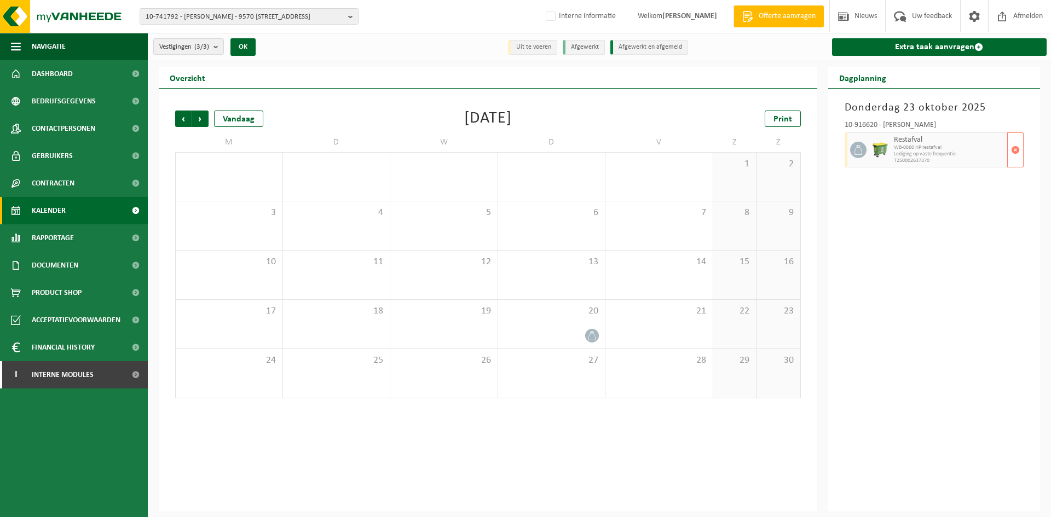
drag, startPoint x: 938, startPoint y: 159, endPoint x: 898, endPoint y: 158, distance: 40.0
click at [922, 159] on span "T250002637370" at bounding box center [949, 161] width 111 height 7
click at [45, 152] on span "Gebruikers" at bounding box center [52, 155] width 41 height 27
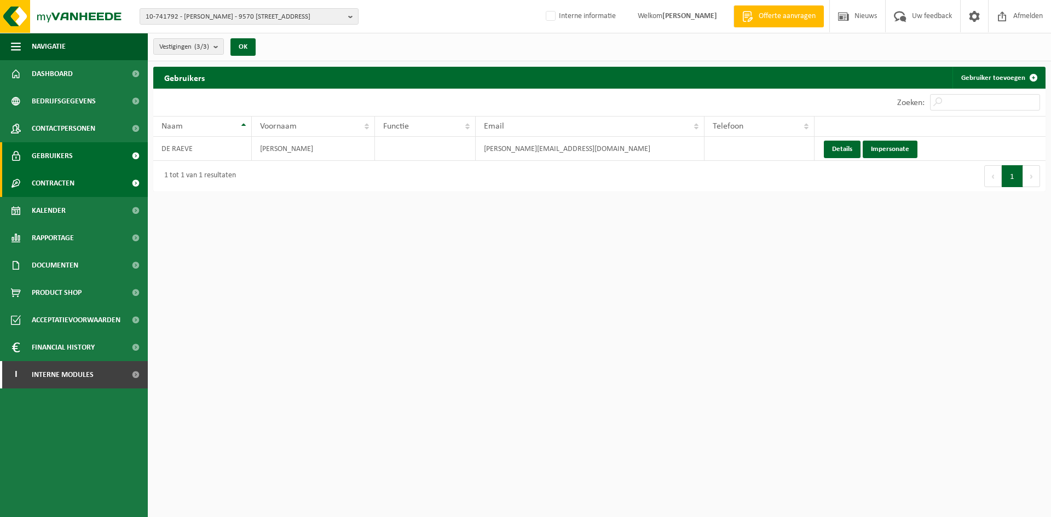
click at [66, 184] on span "Contracten" at bounding box center [53, 183] width 43 height 27
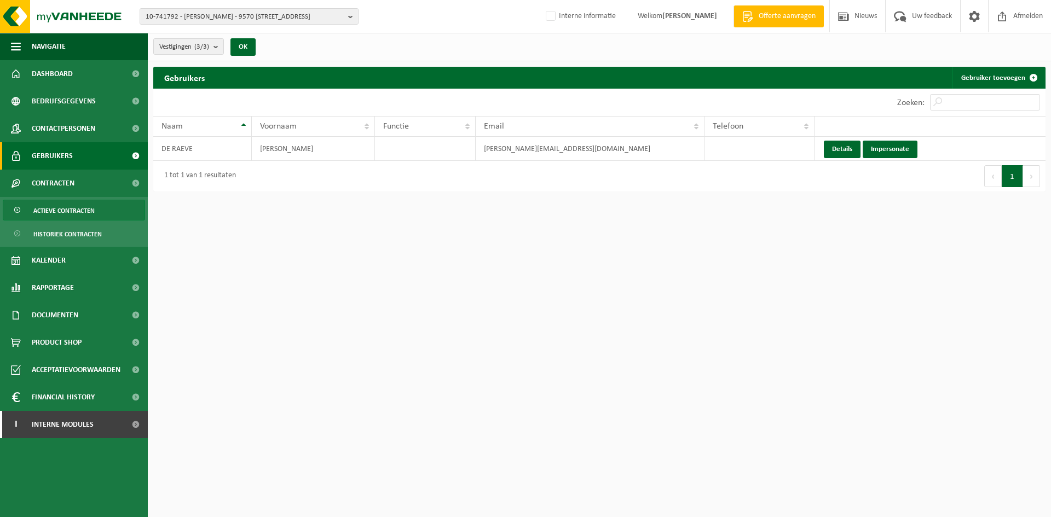
click at [101, 210] on link "Actieve contracten" at bounding box center [74, 210] width 142 height 21
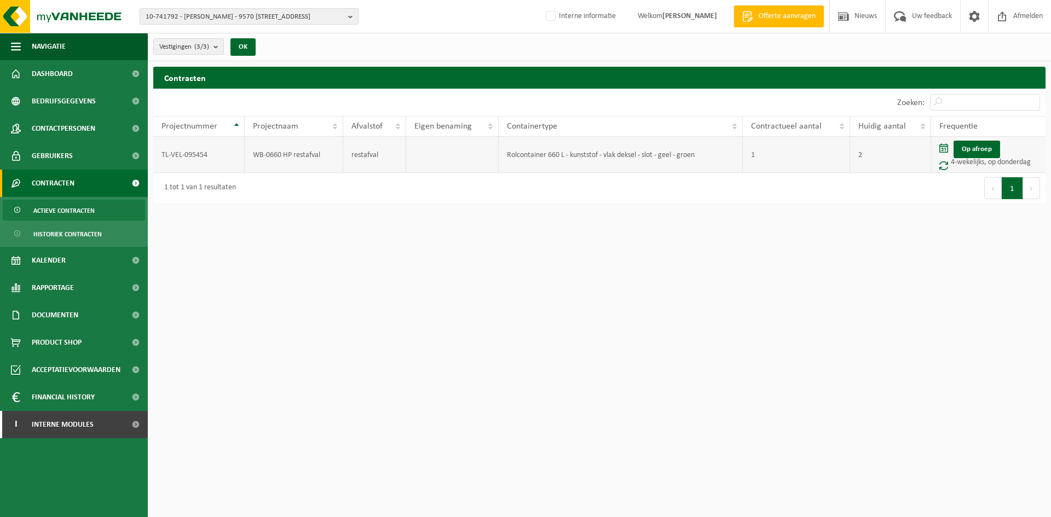
click at [234, 160] on td "TL-VEL-095454" at bounding box center [198, 155] width 91 height 36
click at [274, 151] on td "WB-0660 HP restafval" at bounding box center [294, 155] width 99 height 36
drag, startPoint x: 232, startPoint y: 157, endPoint x: 156, endPoint y: 152, distance: 75.7
click at [156, 152] on td "TL-VEL-095454" at bounding box center [198, 155] width 91 height 36
copy td "TL-VEL-095454"
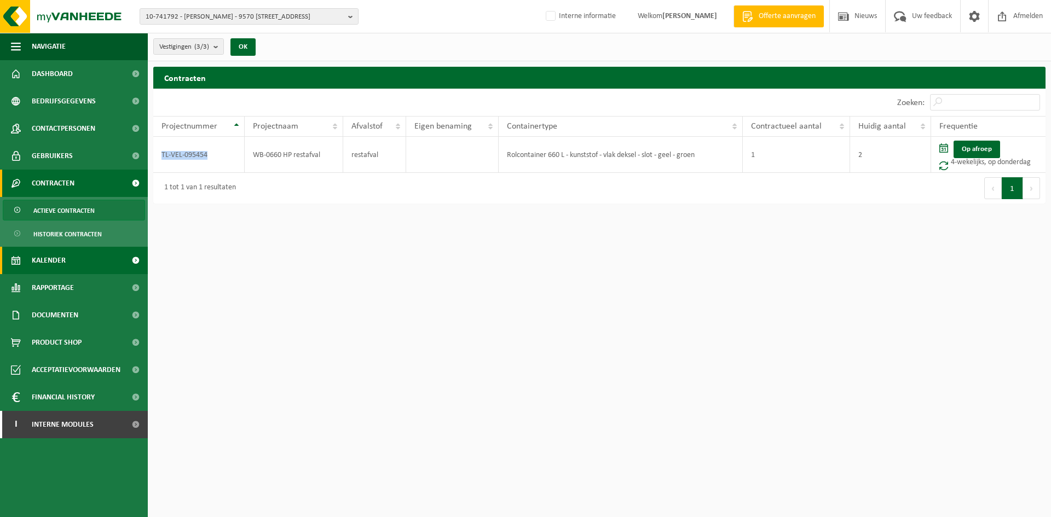
click at [65, 264] on span "Kalender" at bounding box center [49, 260] width 34 height 27
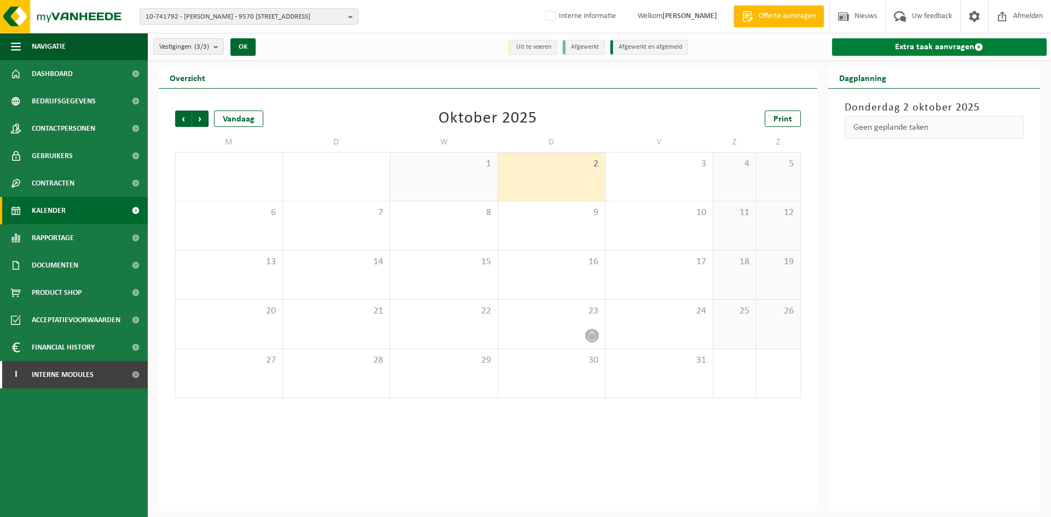
click at [897, 50] on link "Extra taak aanvragen" at bounding box center [939, 47] width 215 height 18
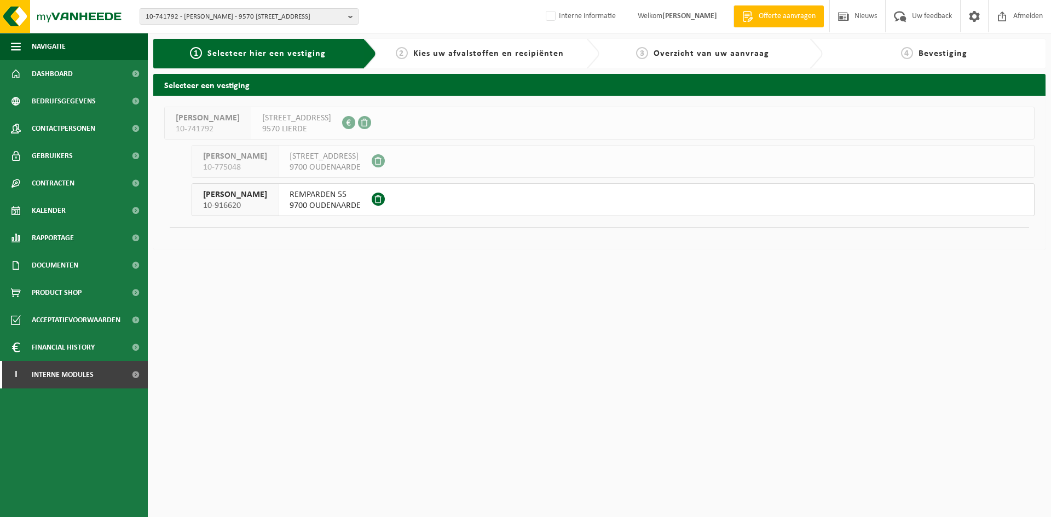
click at [501, 209] on button "DE RAEVE YANNICK 10-916620 REMPARDEN 55 9700 OUDENAARDE" at bounding box center [613, 199] width 843 height 33
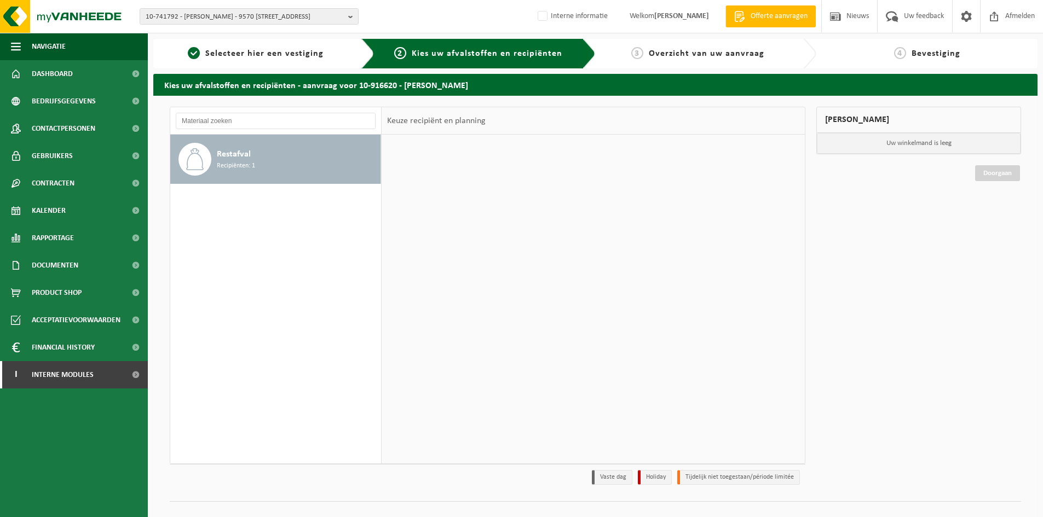
click at [214, 154] on div "Restafval Recipiënten: 1" at bounding box center [275, 159] width 211 height 49
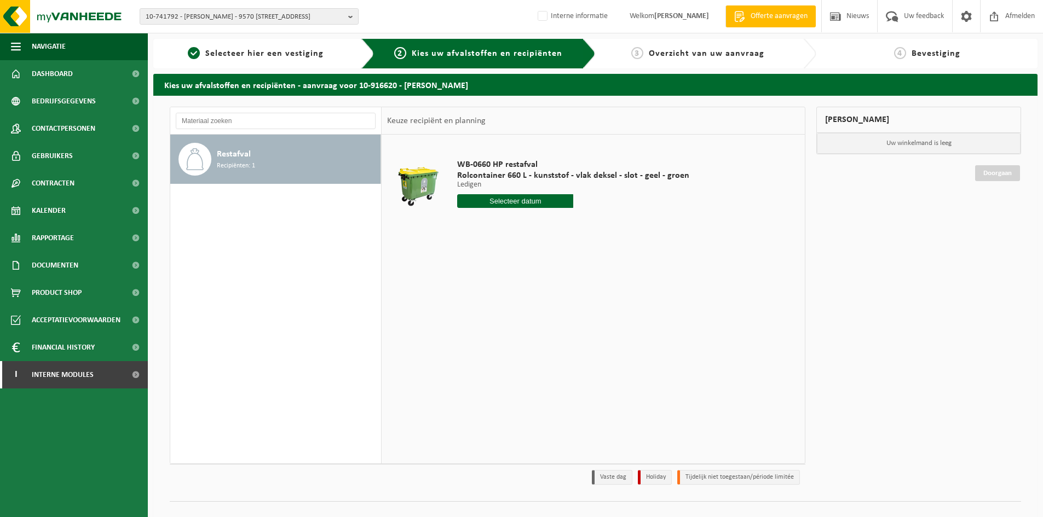
click at [482, 199] on input "text" at bounding box center [515, 201] width 116 height 14
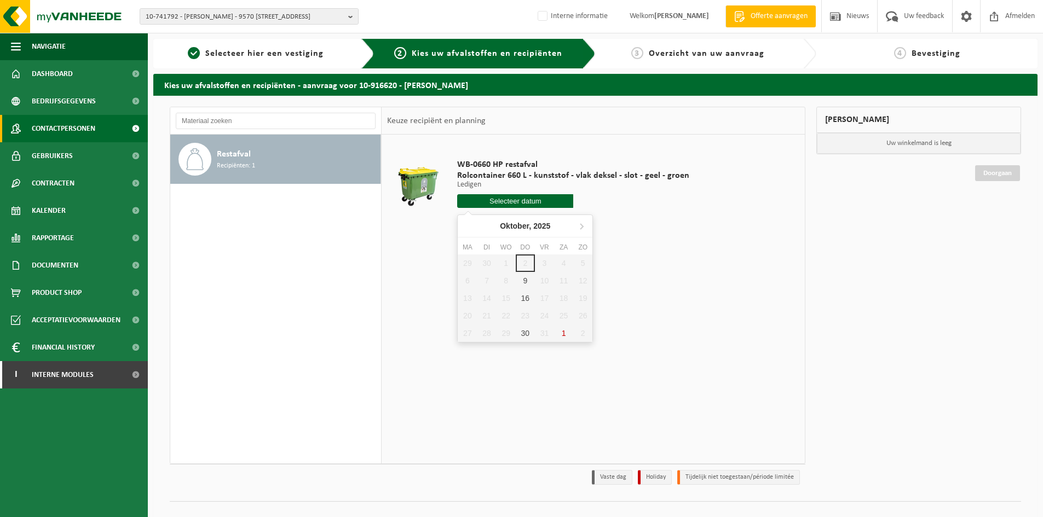
click at [72, 128] on span "Contactpersonen" at bounding box center [63, 128] width 63 height 27
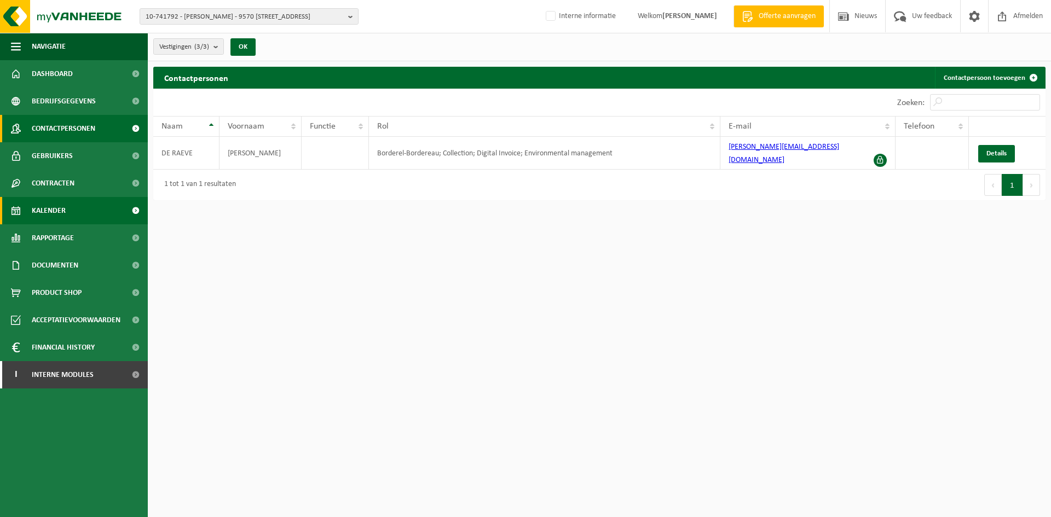
click at [84, 207] on link "Kalender" at bounding box center [74, 210] width 148 height 27
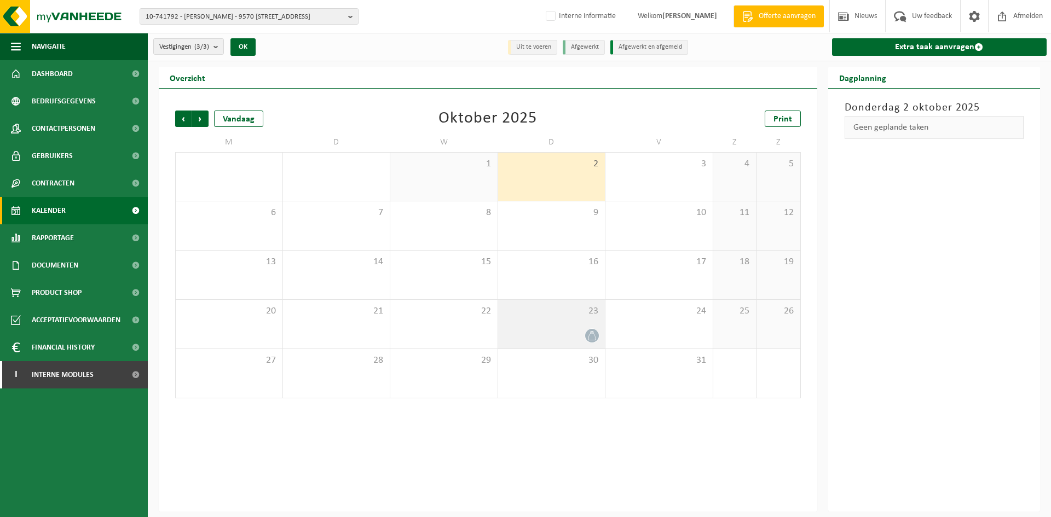
click at [551, 332] on div at bounding box center [552, 335] width 96 height 15
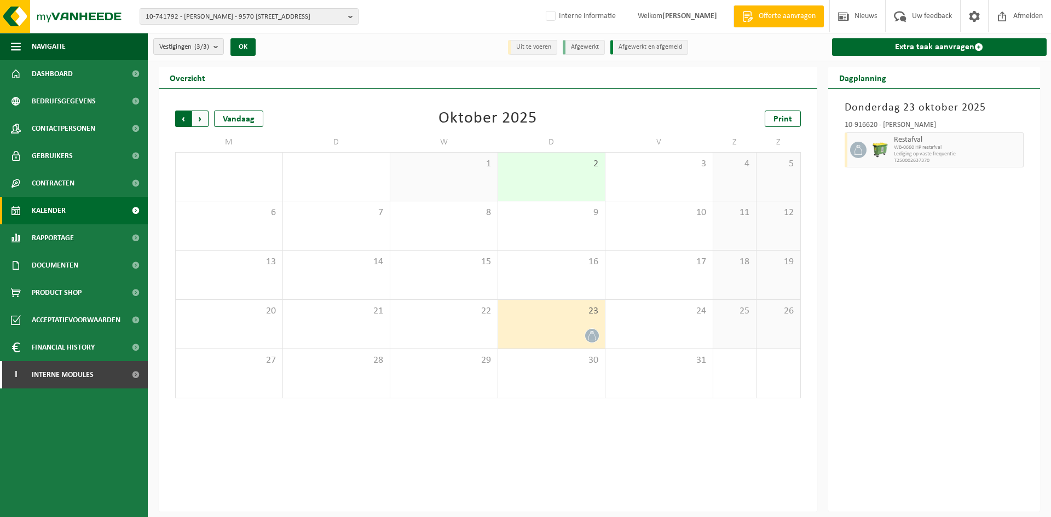
click at [203, 114] on span "Volgende" at bounding box center [200, 119] width 16 height 16
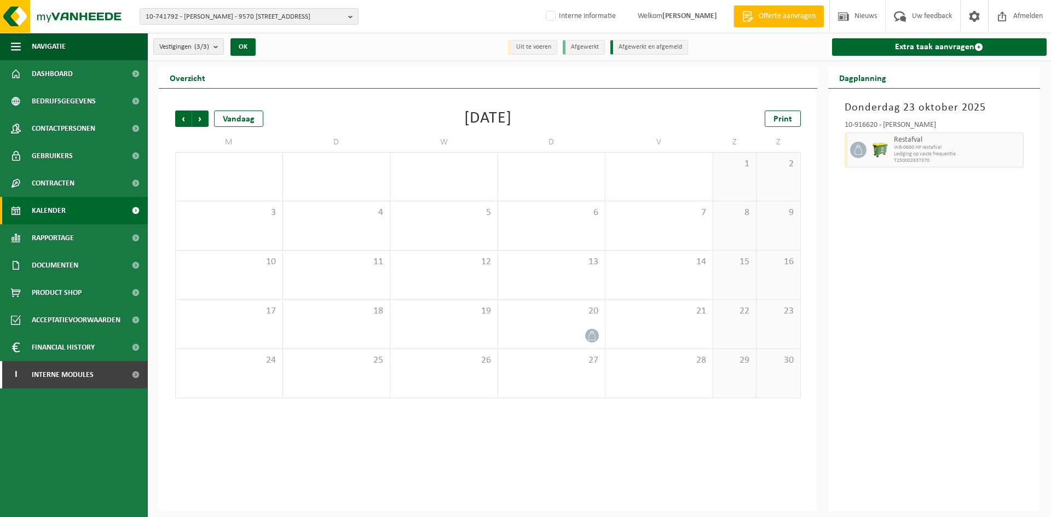
click at [203, 114] on span "Volgende" at bounding box center [200, 119] width 16 height 16
click at [178, 120] on span "Vorige" at bounding box center [183, 119] width 16 height 16
click at [181, 124] on span "Vorige" at bounding box center [183, 119] width 16 height 16
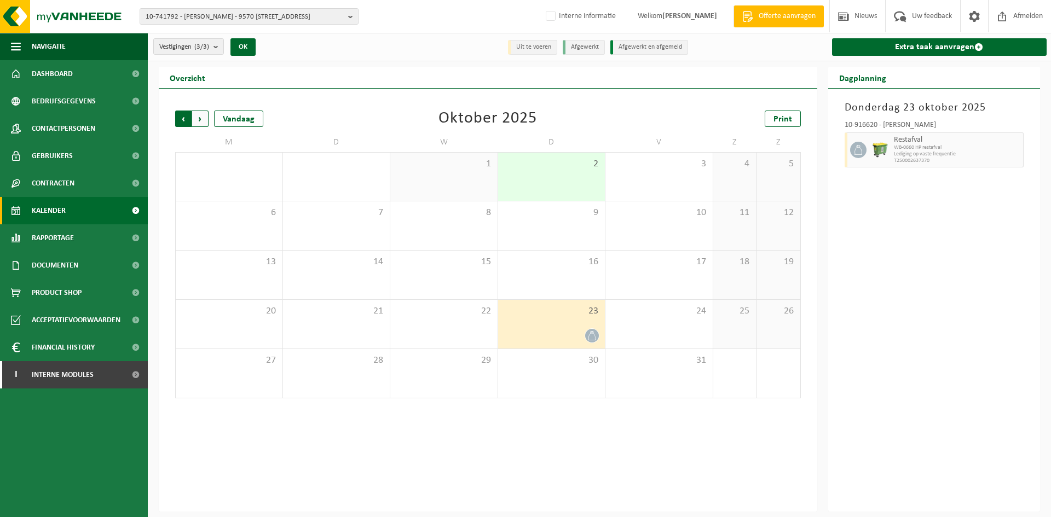
click at [199, 119] on span "Volgende" at bounding box center [200, 119] width 16 height 16
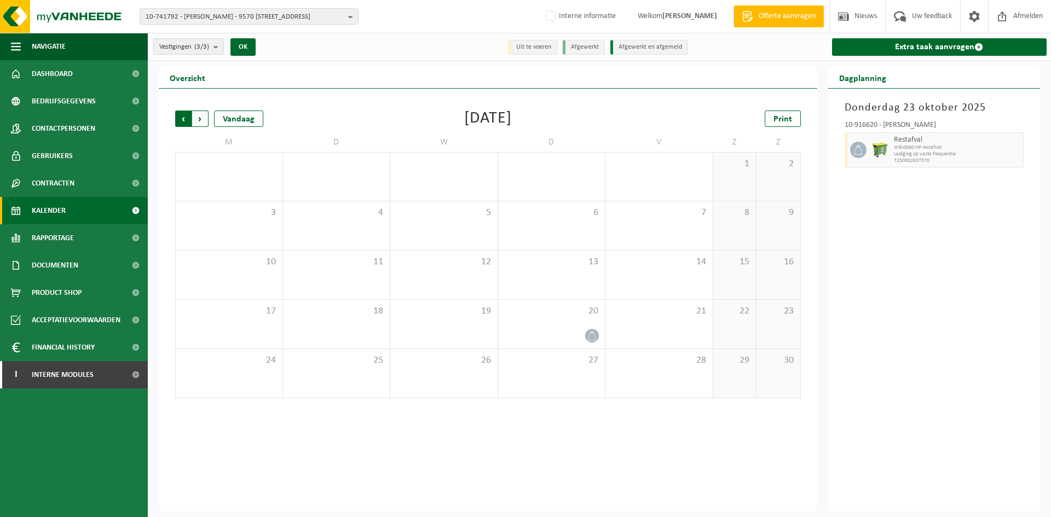
click at [194, 112] on span "Volgende" at bounding box center [200, 119] width 16 height 16
click at [182, 117] on span "Vorige" at bounding box center [183, 119] width 16 height 16
click at [201, 113] on span "Volgende" at bounding box center [200, 119] width 16 height 16
click at [177, 115] on span "Vorige" at bounding box center [183, 119] width 16 height 16
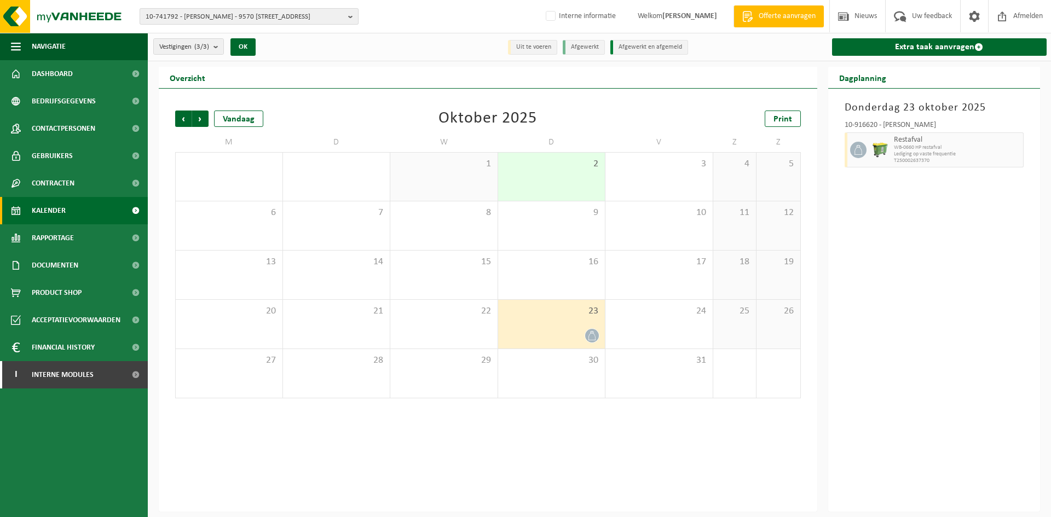
click at [177, 20] on span "10-741792 - DE RAEVE YANNICK - 9570 LIERDE, BRUGSTRAAT 3" at bounding box center [245, 17] width 198 height 16
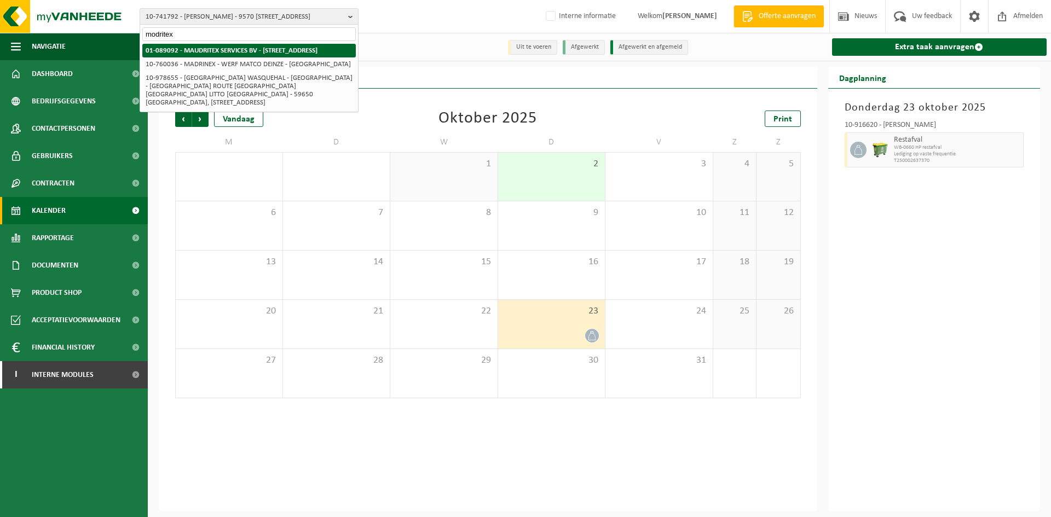
type input "modritex"
click at [246, 56] on li "01-089092 - MAUDRITEX SERVICES BV - [STREET_ADDRESS]" at bounding box center [248, 51] width 213 height 14
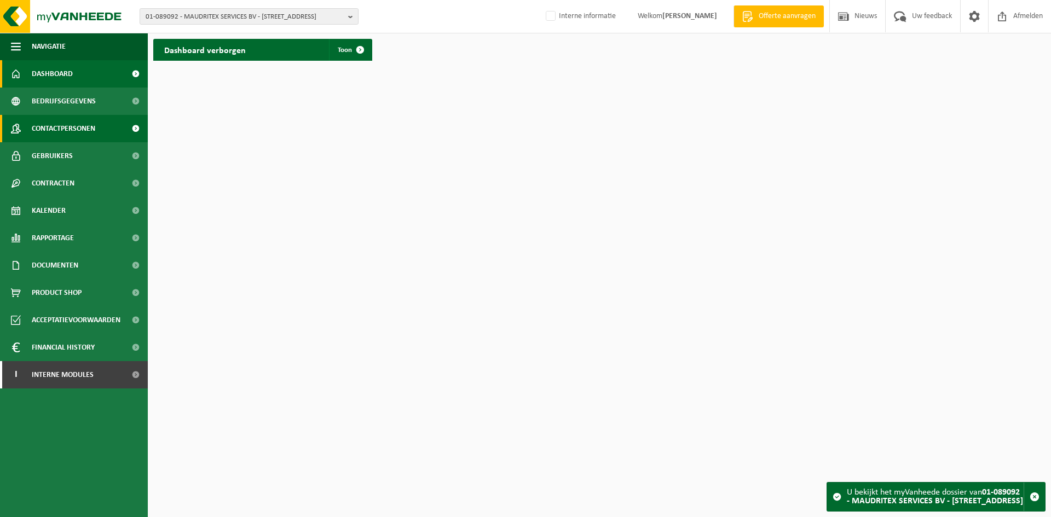
click at [82, 123] on span "Contactpersonen" at bounding box center [63, 128] width 63 height 27
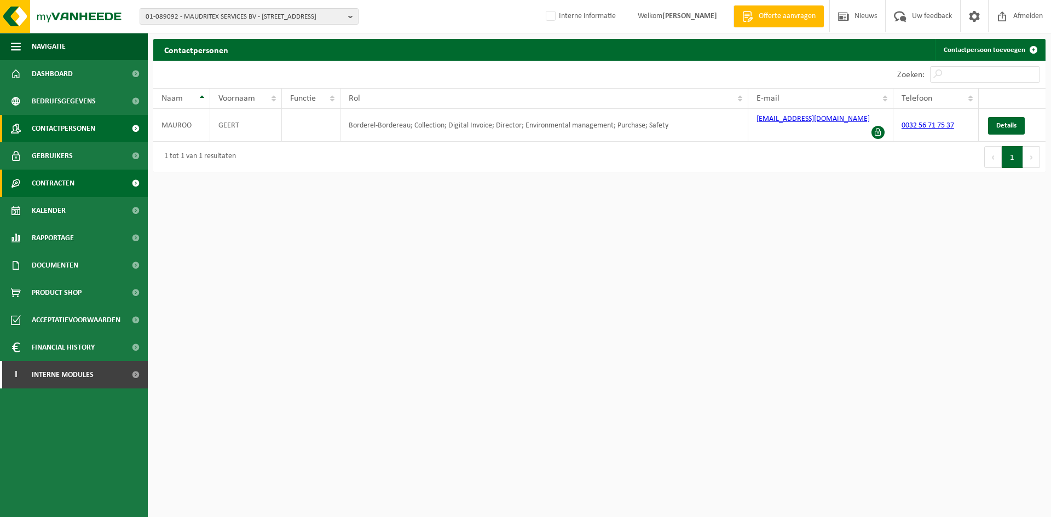
click at [90, 174] on link "Contracten" at bounding box center [74, 183] width 148 height 27
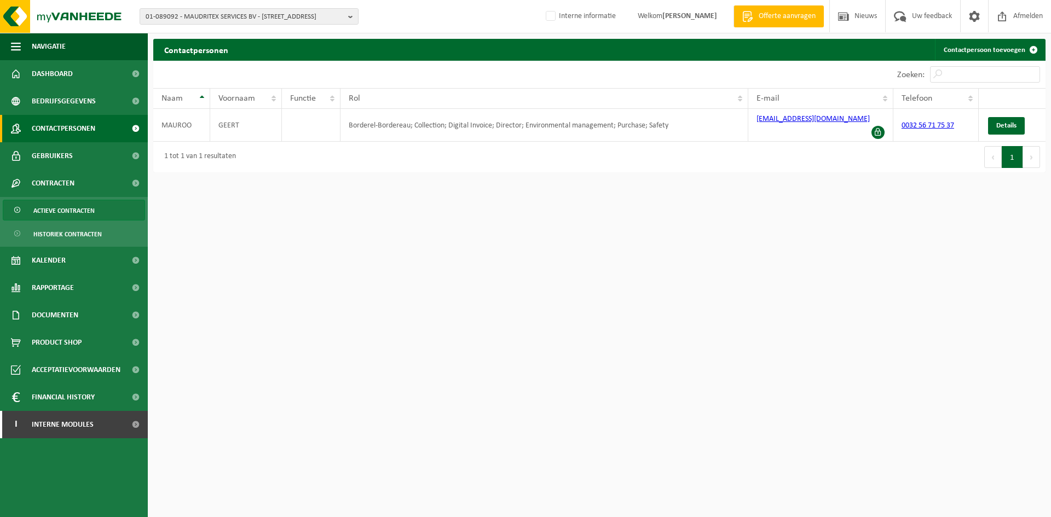
click at [96, 213] on link "Actieve contracten" at bounding box center [74, 210] width 142 height 21
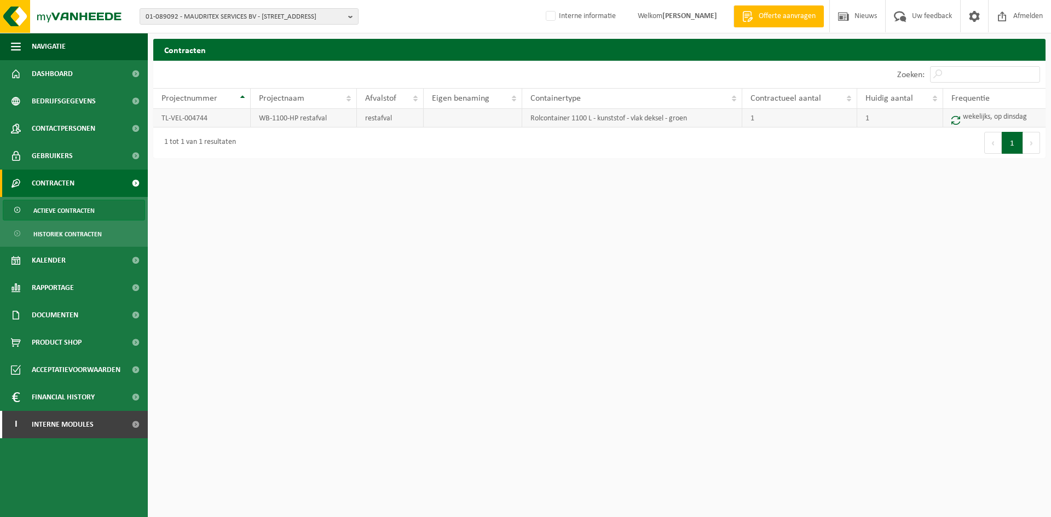
click at [304, 120] on td "WB-1100-HP restafval" at bounding box center [304, 118] width 106 height 19
copy td "WB-1100-HP restafval"
click at [75, 316] on span "Documenten" at bounding box center [55, 315] width 47 height 27
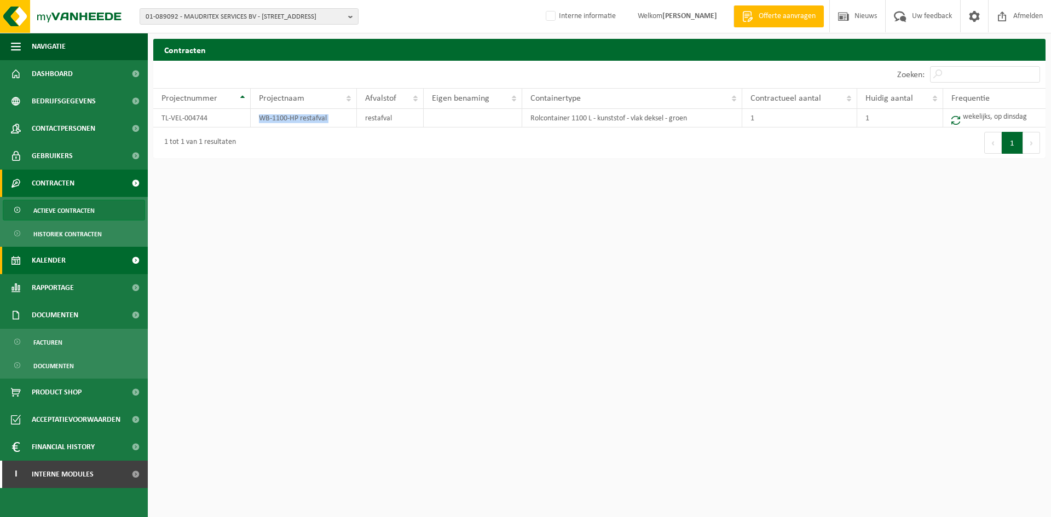
click at [97, 260] on link "Kalender" at bounding box center [74, 260] width 148 height 27
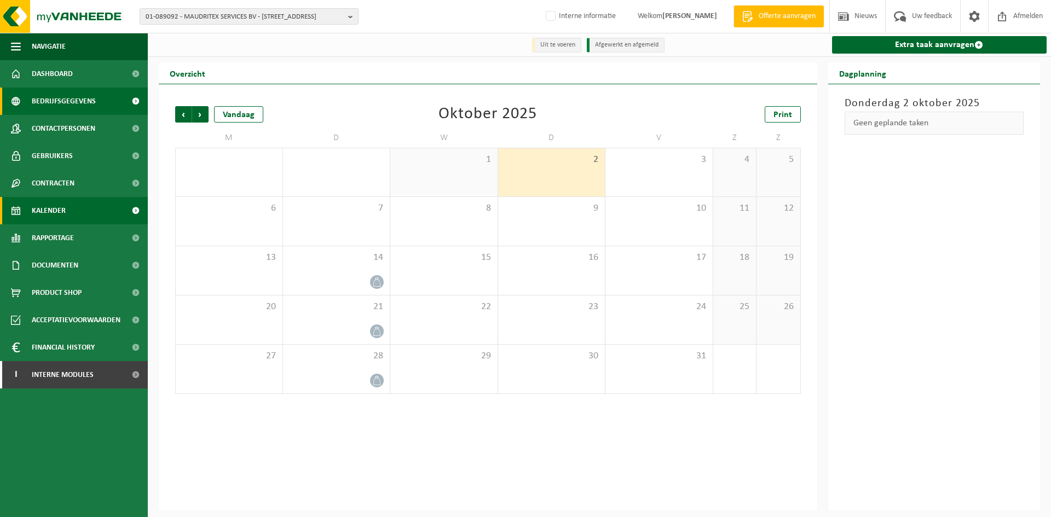
click at [77, 101] on span "Bedrijfsgegevens" at bounding box center [64, 101] width 64 height 27
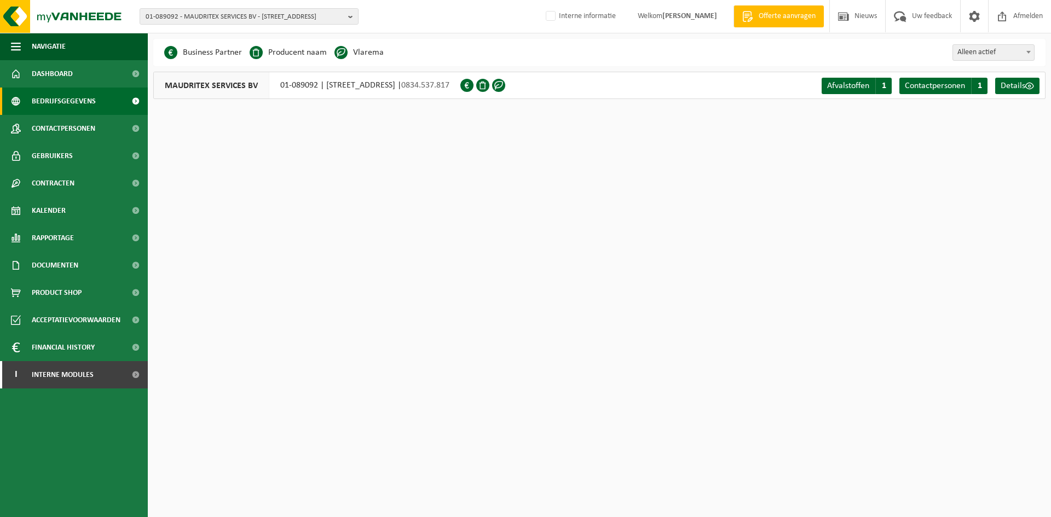
click at [290, 82] on div "MAUDRITEX SERVICES BV 01-089092 | VICHTESTEENWEG 35, 8540 DEERLIJK | 0834.537.8…" at bounding box center [306, 85] width 307 height 27
click at [308, 84] on div "MAUDRITEX SERVICES BV 01-089092 | VICHTESTEENWEG 35, 8540 DEERLIJK | 0834.537.8…" at bounding box center [306, 85] width 307 height 27
click at [198, 84] on span "MAUDRITEX SERVICES BV" at bounding box center [211, 85] width 115 height 26
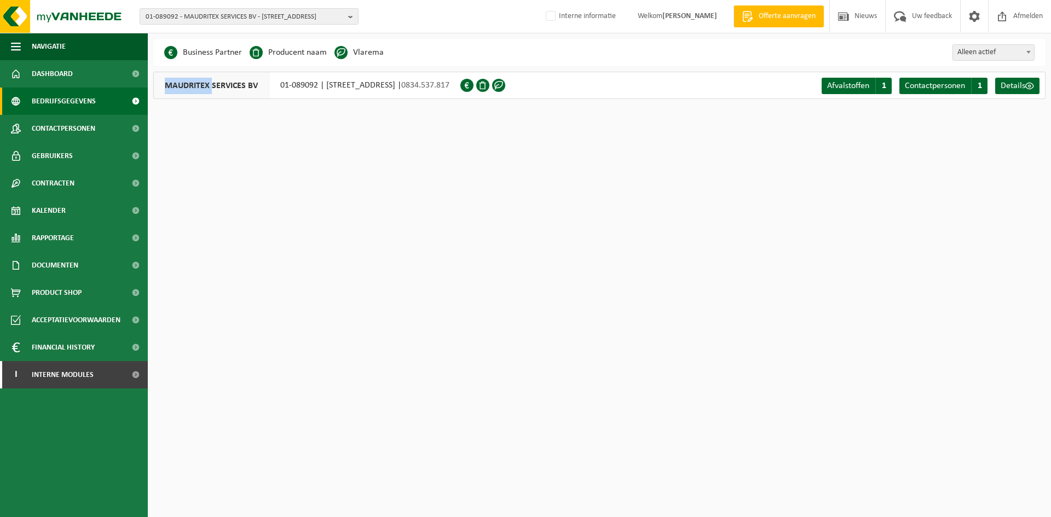
click at [198, 84] on span "MAUDRITEX SERVICES BV" at bounding box center [211, 85] width 115 height 26
click at [160, 89] on span "MAUDRITEX SERVICES BV" at bounding box center [211, 85] width 115 height 26
click at [177, 84] on span "MAUDRITEX SERVICES BV" at bounding box center [211, 85] width 115 height 26
click at [192, 82] on span "MAUDRITEX SERVICES BV" at bounding box center [211, 85] width 115 height 26
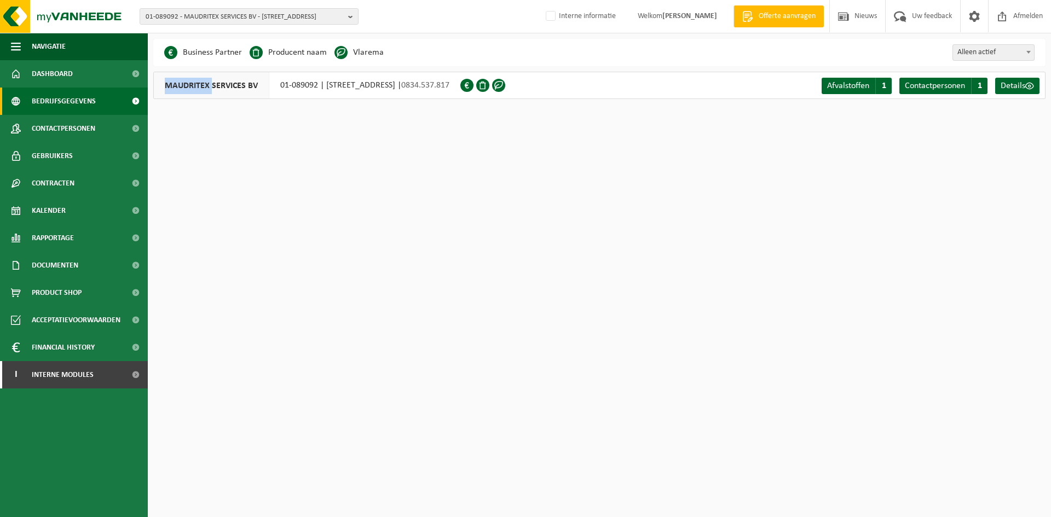
click at [192, 82] on span "MAUDRITEX SERVICES BV" at bounding box center [211, 85] width 115 height 26
drag, startPoint x: 303, startPoint y: 73, endPoint x: 300, endPoint y: 82, distance: 8.7
click at [303, 73] on div "MAUDRITEX SERVICES BV 01-089092 | VICHTESTEENWEG 35, 8540 DEERLIJK | 0834.537.8…" at bounding box center [306, 85] width 307 height 27
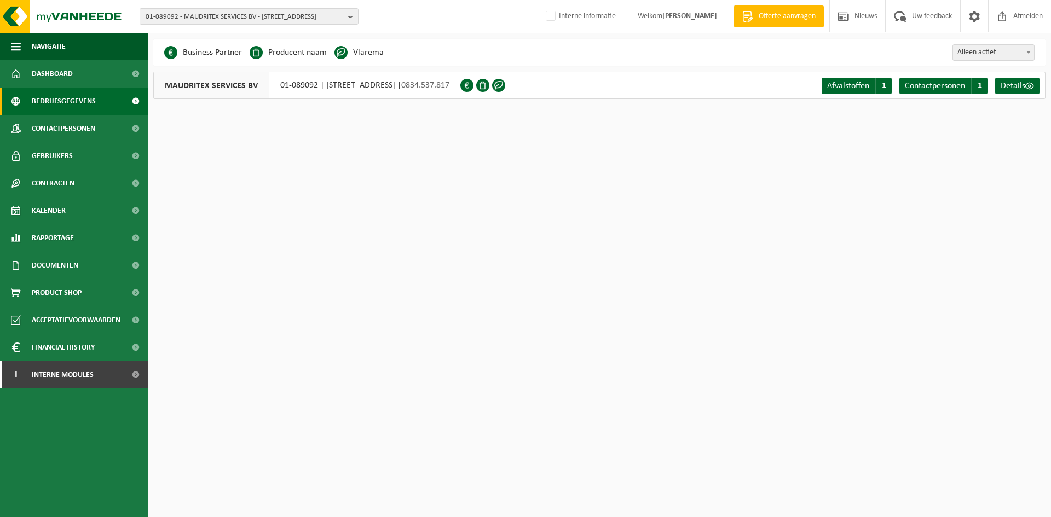
click at [300, 83] on div "MAUDRITEX SERVICES BV 01-089092 | VICHTESTEENWEG 35, 8540 DEERLIJK | 0834.537.8…" at bounding box center [306, 85] width 307 height 27
drag, startPoint x: 280, startPoint y: 83, endPoint x: 317, endPoint y: 86, distance: 37.9
click at [317, 86] on div "MAUDRITEX SERVICES BV 01-089092 | VICHTESTEENWEG 35, 8540 DEERLIJK | 0834.537.8…" at bounding box center [306, 85] width 307 height 27
copy div "01-089092"
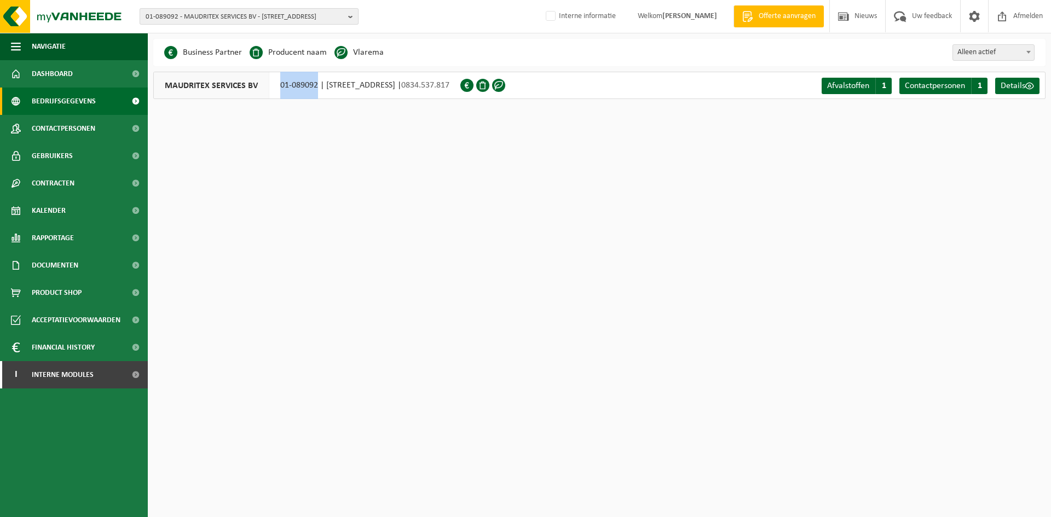
click at [266, 13] on span "01-089092 - MAUDRITEX SERVICES BV - 8540 DEERLIJK, VICHTESTEENWEG 35" at bounding box center [245, 17] width 198 height 16
paste input "01-085798"
type input "01-085798"
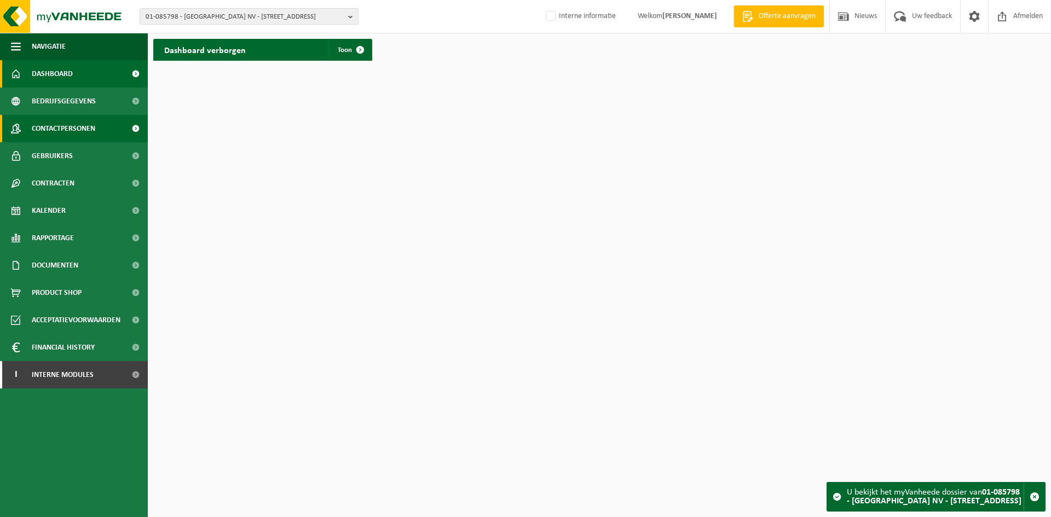
click at [77, 123] on span "Contactpersonen" at bounding box center [63, 128] width 63 height 27
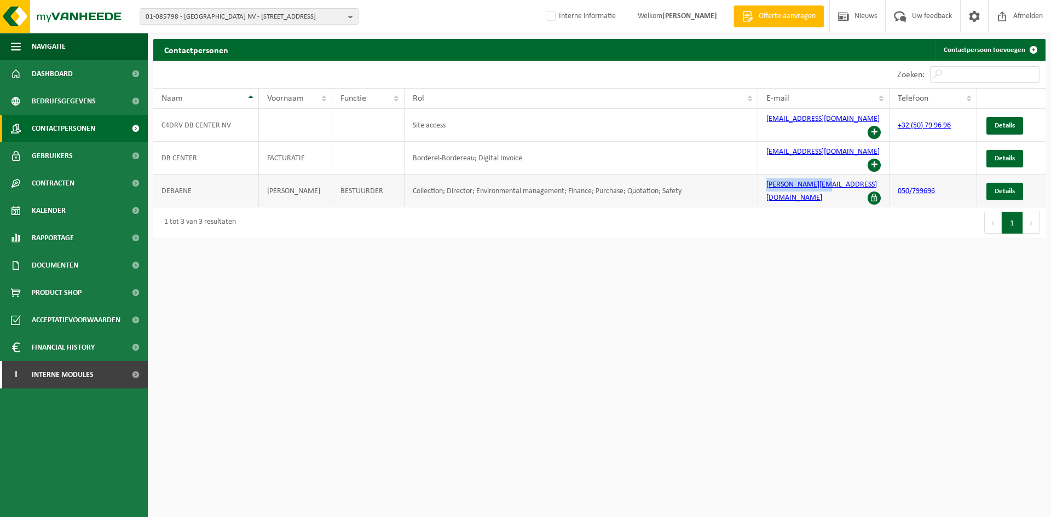
drag, startPoint x: 828, startPoint y: 169, endPoint x: 749, endPoint y: 168, distance: 79.4
click at [749, 175] on tr "DEBAENE JOHN BESTUURDER Collection; Director; Environmental management; Finance…" at bounding box center [599, 191] width 892 height 33
copy tr "john@dbcenter.be"
click at [248, 19] on span "01-085798 - DB CENTER NV - 8730 BEERNEM, SINT-ANDREASLAAN 20" at bounding box center [245, 17] width 198 height 16
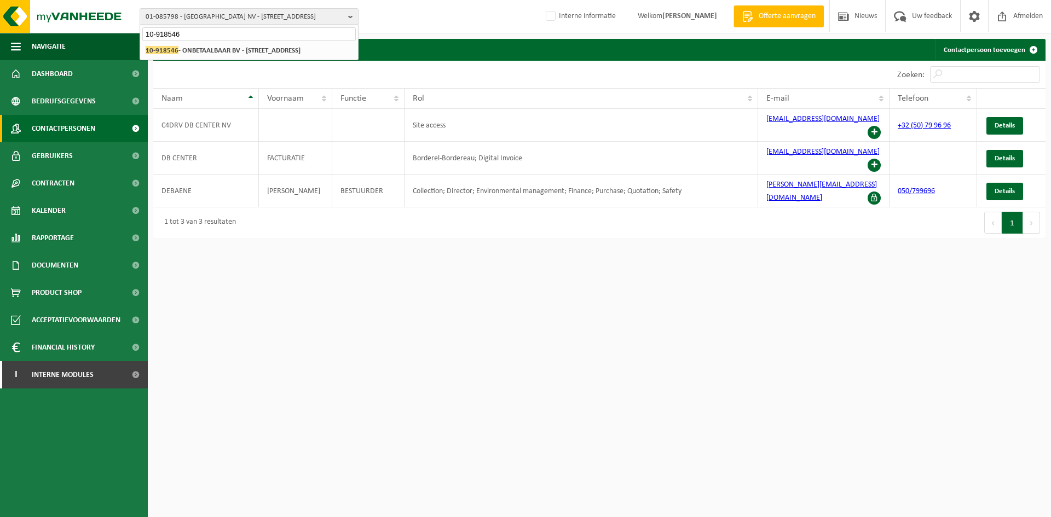
type input "10-918546"
click at [282, 51] on strong "10-918546 - ONBETAALBAAR BV - 9890 SEMMERZAKE, KRIEPHOEKSTRAAT 29" at bounding box center [223, 50] width 155 height 8
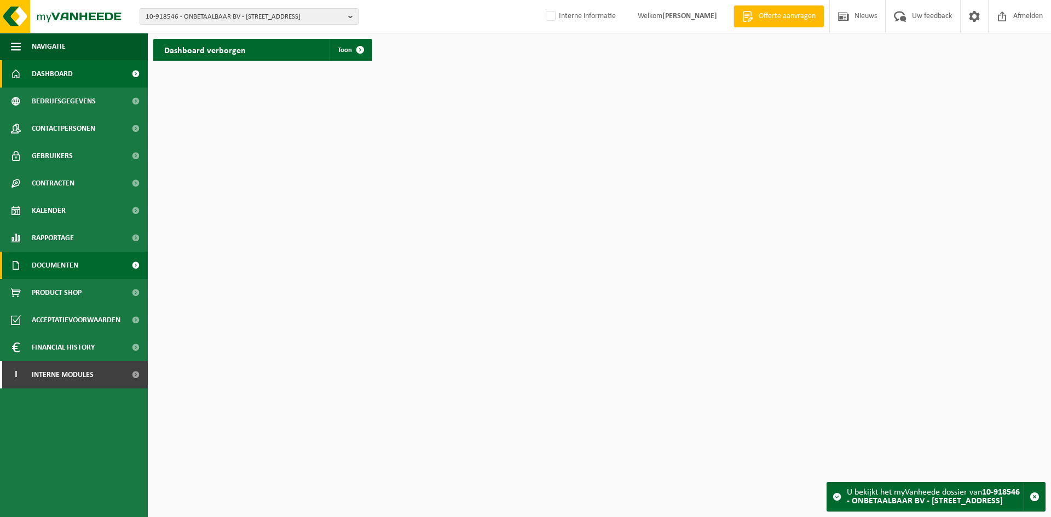
click at [66, 262] on span "Documenten" at bounding box center [55, 265] width 47 height 27
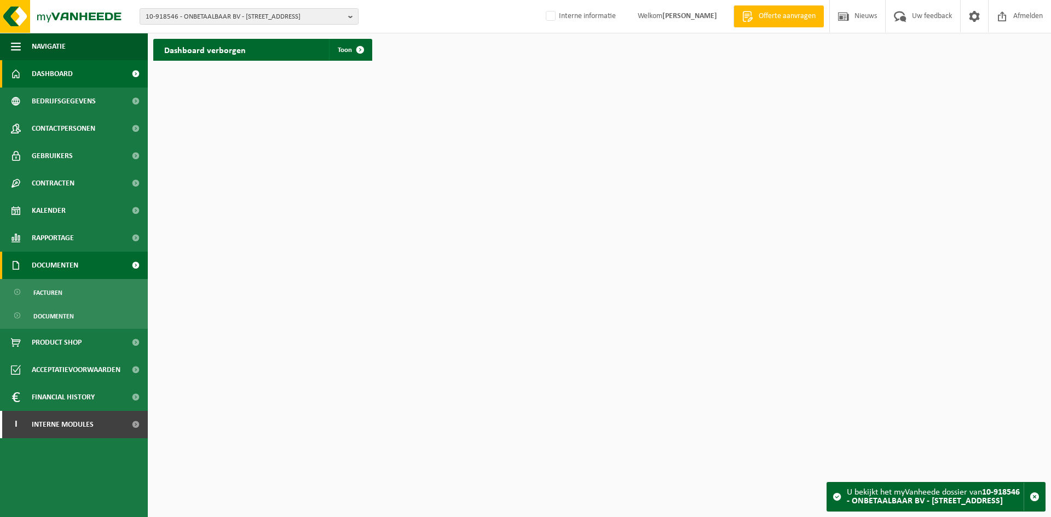
click at [85, 265] on link "Documenten" at bounding box center [74, 265] width 148 height 27
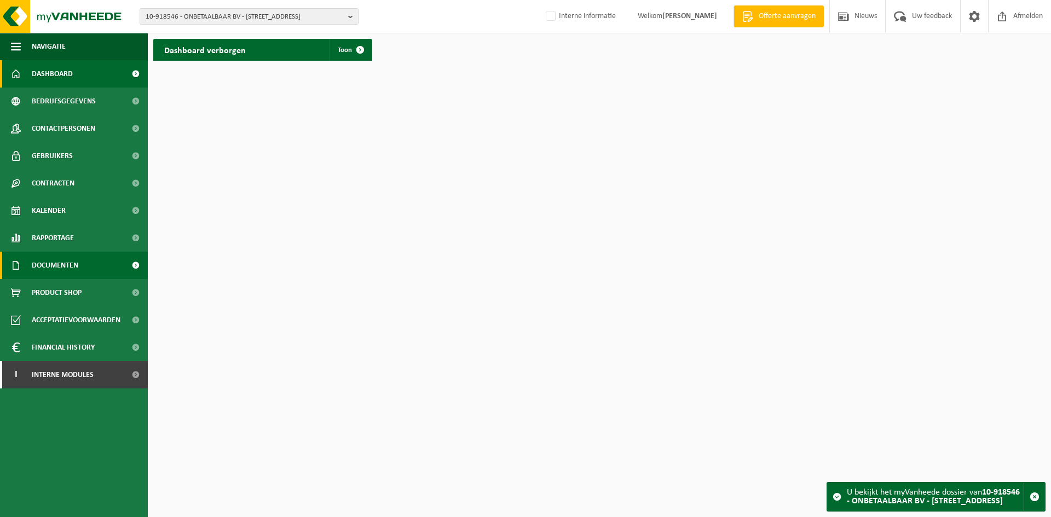
click at [79, 269] on link "Documenten" at bounding box center [74, 265] width 148 height 27
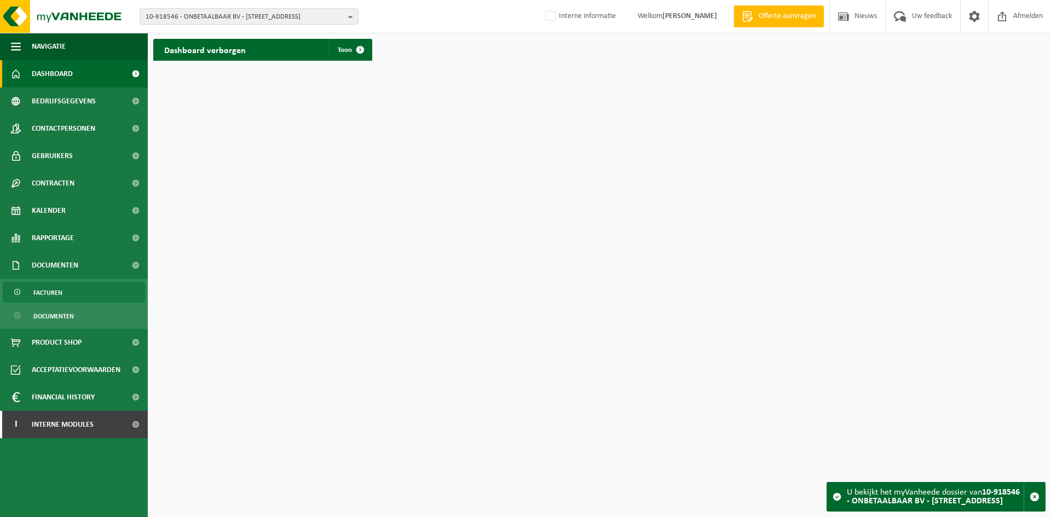
click at [84, 298] on link "Facturen" at bounding box center [74, 292] width 142 height 21
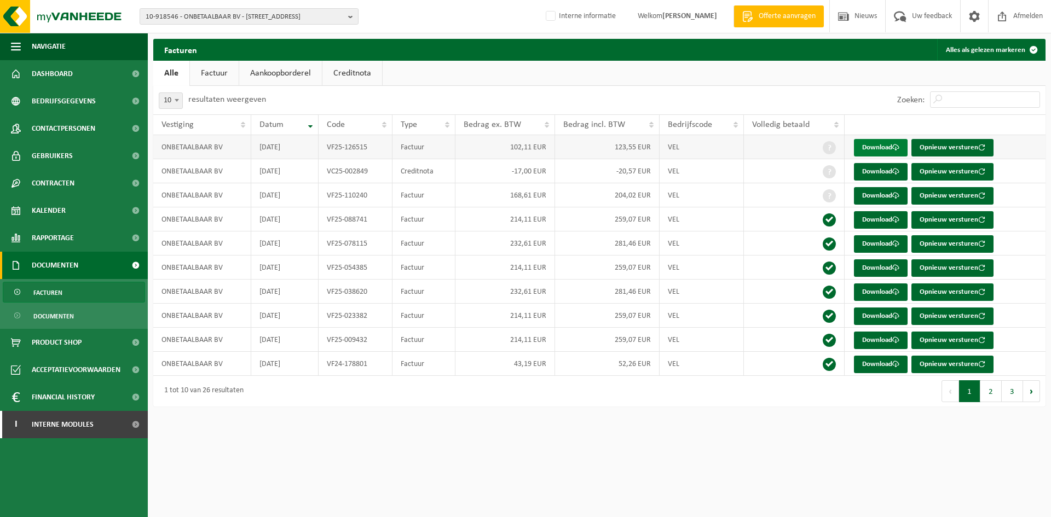
click at [892, 149] on link "Download" at bounding box center [881, 148] width 54 height 18
drag, startPoint x: 59, startPoint y: 129, endPoint x: 274, endPoint y: 159, distance: 216.7
click at [59, 129] on span "Contactpersonen" at bounding box center [63, 128] width 63 height 27
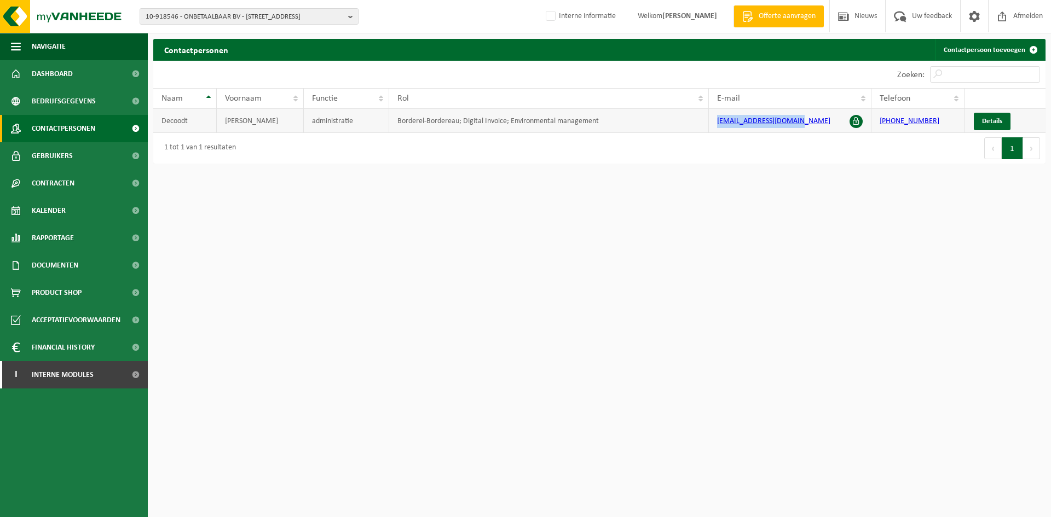
drag, startPoint x: 802, startPoint y: 124, endPoint x: 716, endPoint y: 124, distance: 85.9
click at [716, 124] on td "[EMAIL_ADDRESS][DOMAIN_NAME]" at bounding box center [790, 121] width 163 height 24
copy link "[EMAIL_ADDRESS][DOMAIN_NAME]"
click at [239, 8] on button "10-918546 - ONBETAALBAAR BV - [STREET_ADDRESS]" at bounding box center [249, 16] width 219 height 16
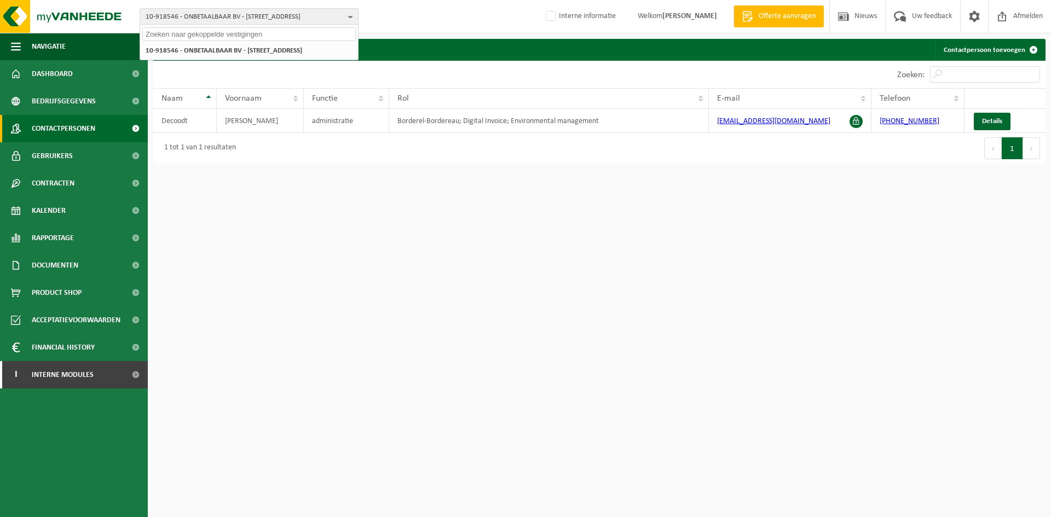
paste input "01-089092"
type input "01-089092"
click at [230, 56] on li "01-089092 - MAUDRITEX SERVICES BV - [STREET_ADDRESS]" at bounding box center [248, 51] width 213 height 14
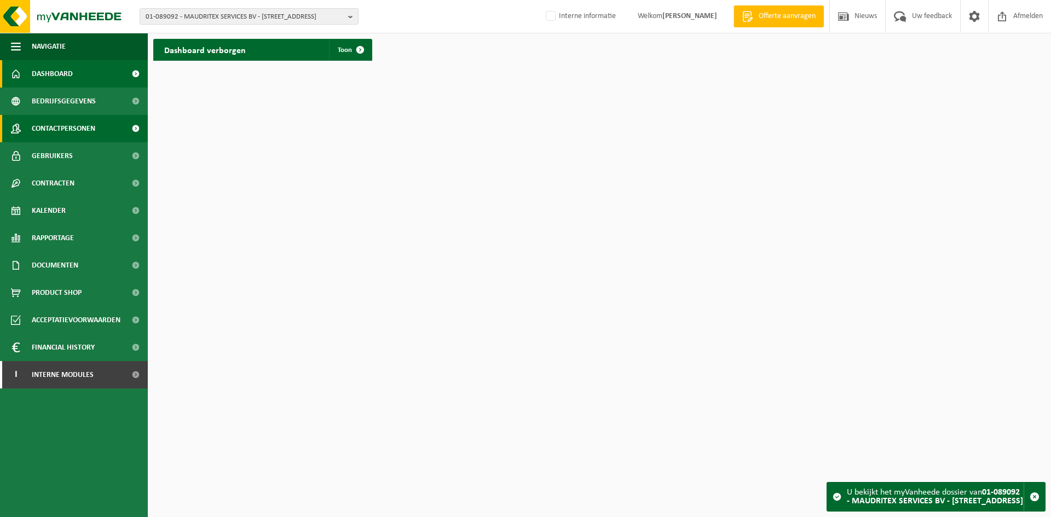
click at [83, 128] on span "Contactpersonen" at bounding box center [63, 128] width 63 height 27
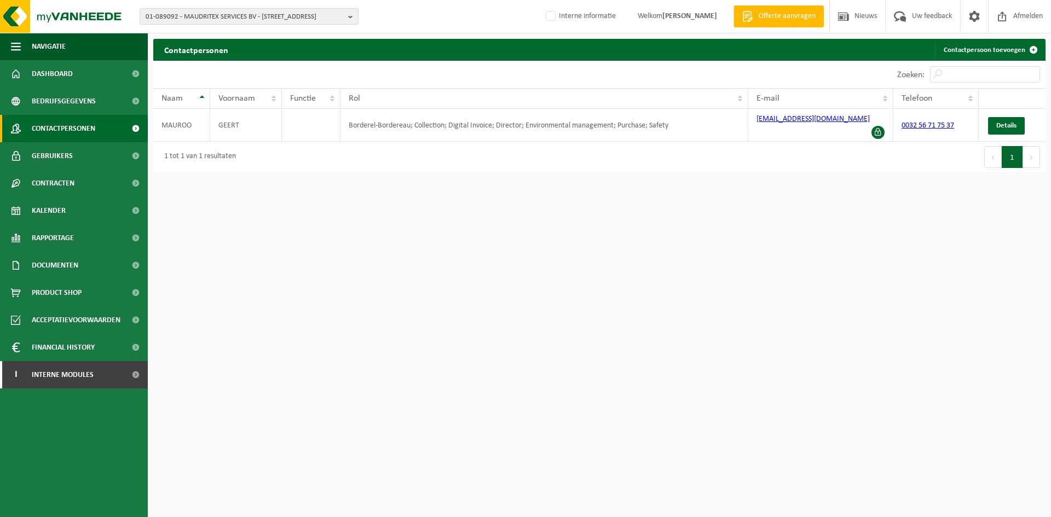
click at [355, 335] on html "01-089092 - MAUDRITEX SERVICES BV - 8540 DEERLIJK, VICHTESTEENWEG 35 01-089092 …" at bounding box center [525, 258] width 1051 height 517
click at [288, 308] on html "01-089092 - MAUDRITEX SERVICES BV - 8540 DEERLIJK, VICHTESTEENWEG 35 01-089092 …" at bounding box center [525, 258] width 1051 height 517
